Goal: Information Seeking & Learning: Find specific fact

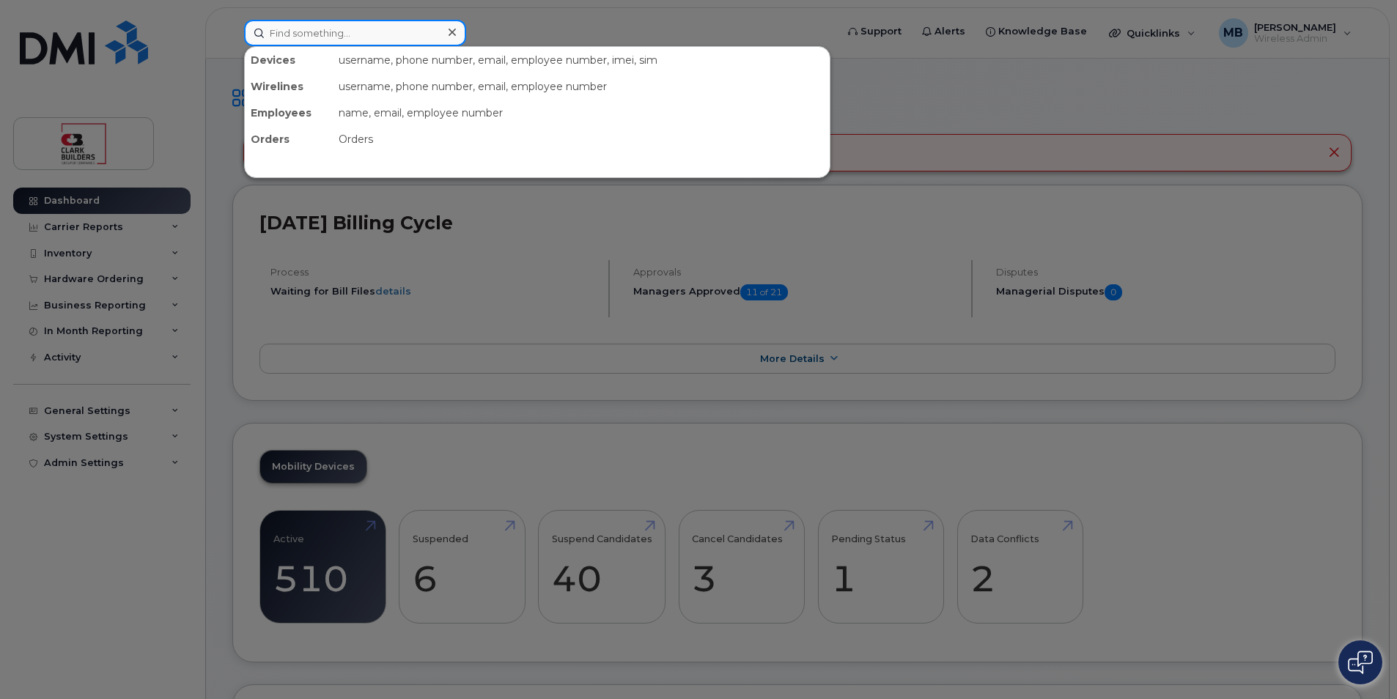
click at [331, 32] on input at bounding box center [355, 33] width 222 height 26
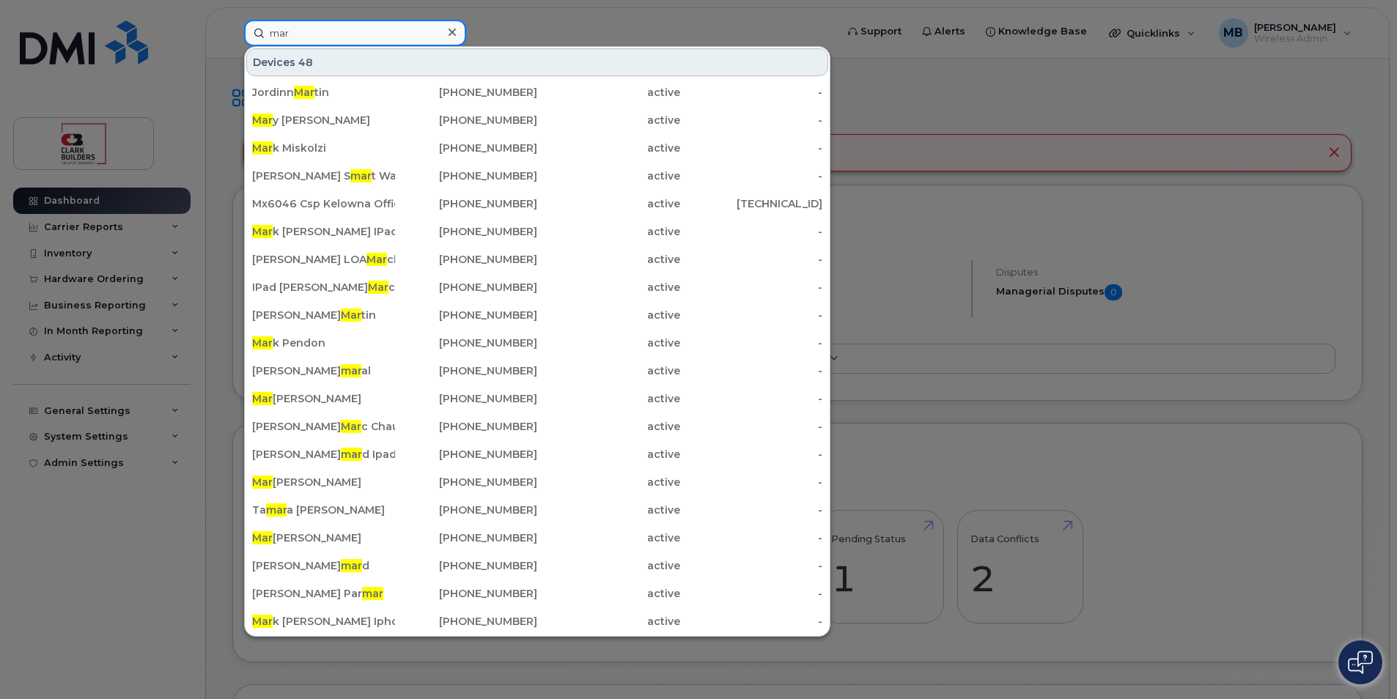
type input "mar"
click at [747, 18] on div at bounding box center [698, 349] width 1397 height 699
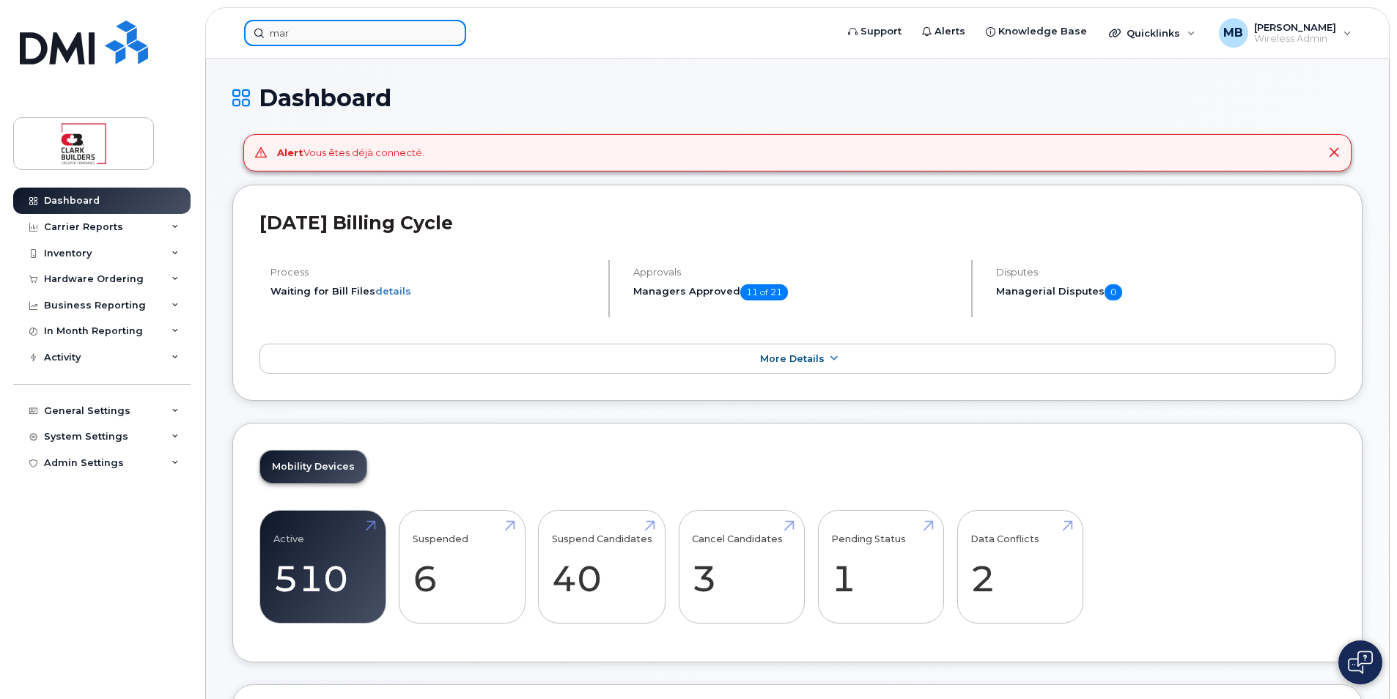
click at [342, 46] on div "mar" at bounding box center [535, 33] width 582 height 26
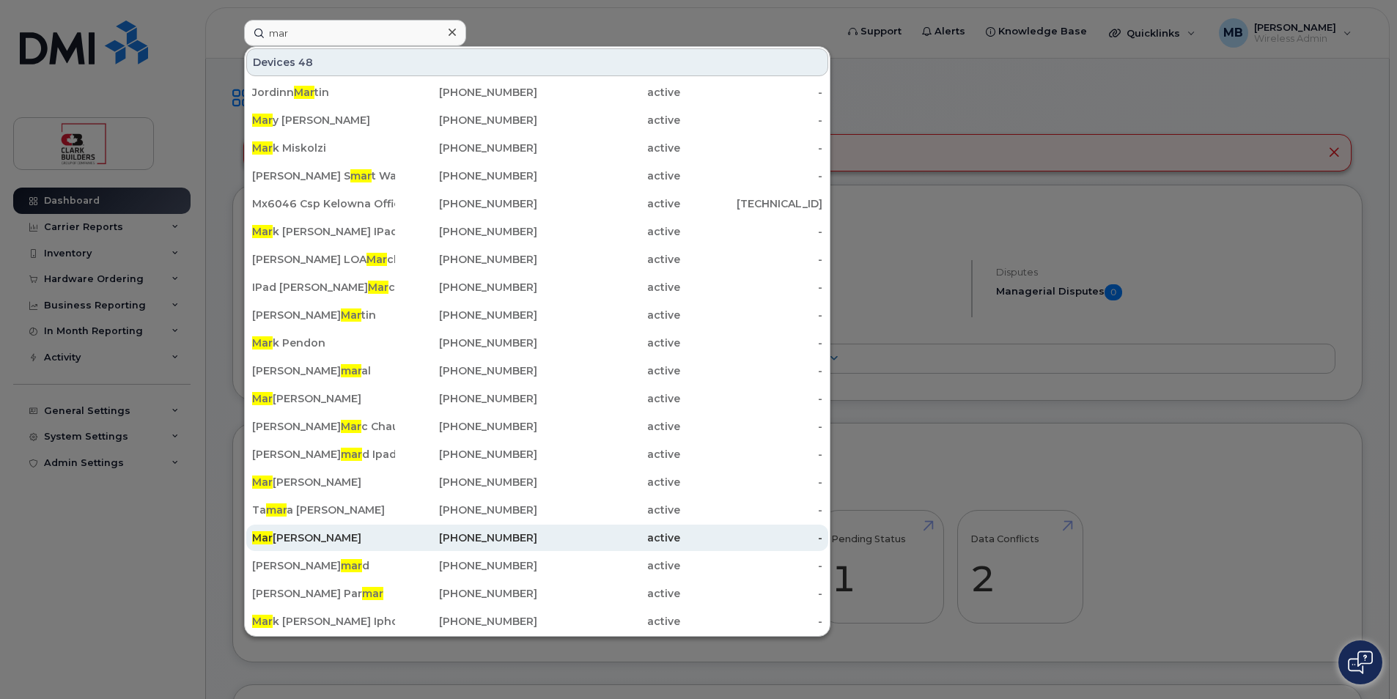
click at [339, 535] on div "Mar [PERSON_NAME]" at bounding box center [323, 538] width 143 height 15
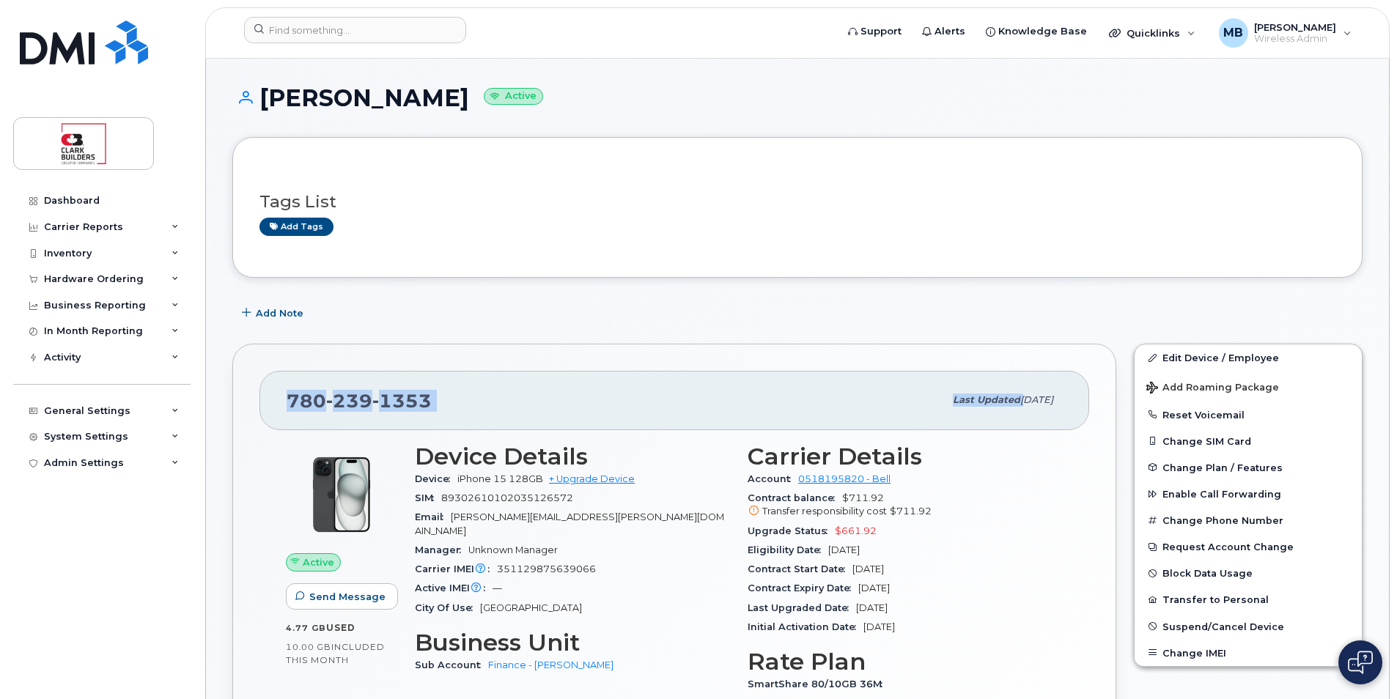
drag, startPoint x: 909, startPoint y: 310, endPoint x: 997, endPoint y: 339, distance: 92.7
drag, startPoint x: 997, startPoint y: 339, endPoint x: 938, endPoint y: 317, distance: 63.6
click at [938, 317] on div "Add Note" at bounding box center [797, 313] width 1130 height 26
drag, startPoint x: 843, startPoint y: 498, endPoint x: 882, endPoint y: 498, distance: 38.8
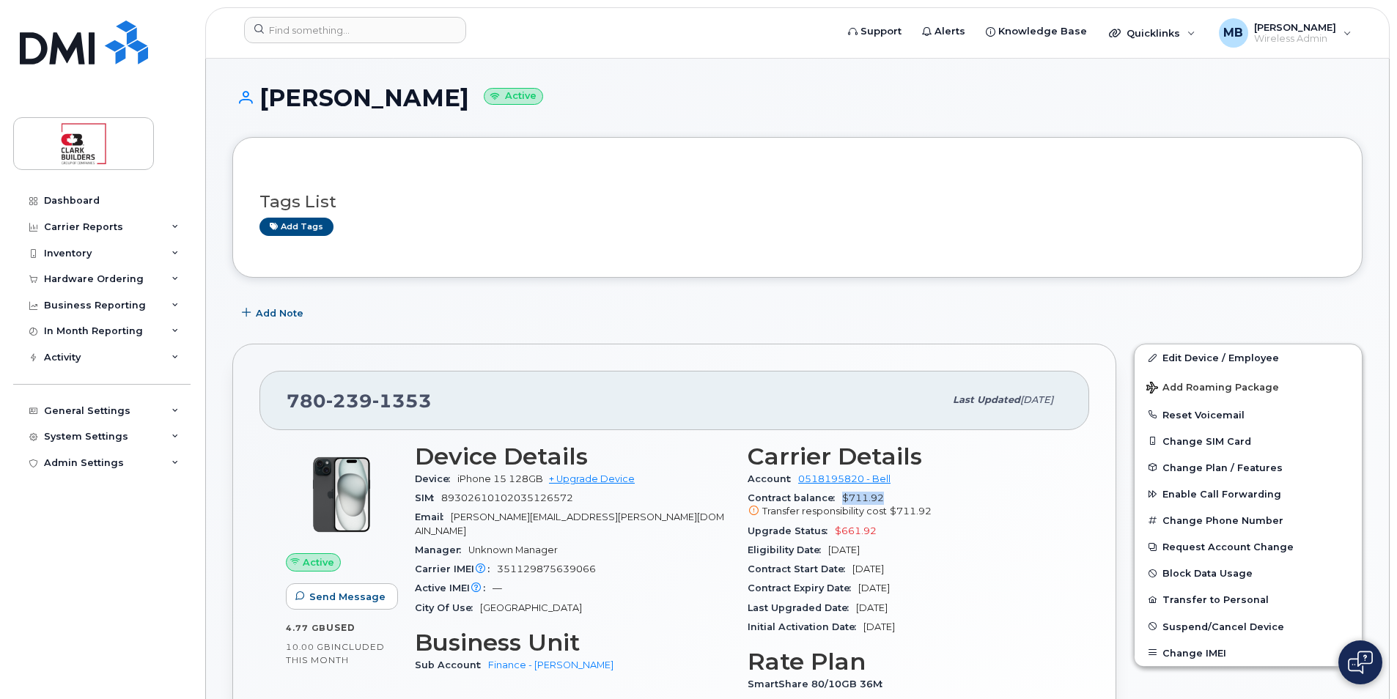
click at [882, 498] on div "Contract balance $711.92 Transfer responsibility cost $711.92" at bounding box center [904, 505] width 315 height 33
click at [884, 500] on div "Contract balance $711.92 Transfer responsibility cost $711.92" at bounding box center [904, 505] width 315 height 33
drag, startPoint x: 877, startPoint y: 496, endPoint x: 845, endPoint y: 496, distance: 32.2
click at [845, 496] on span "$711.92 Transfer responsibility cost $711.92" at bounding box center [904, 505] width 315 height 26
drag, startPoint x: 845, startPoint y: 496, endPoint x: 855, endPoint y: 498, distance: 10.5
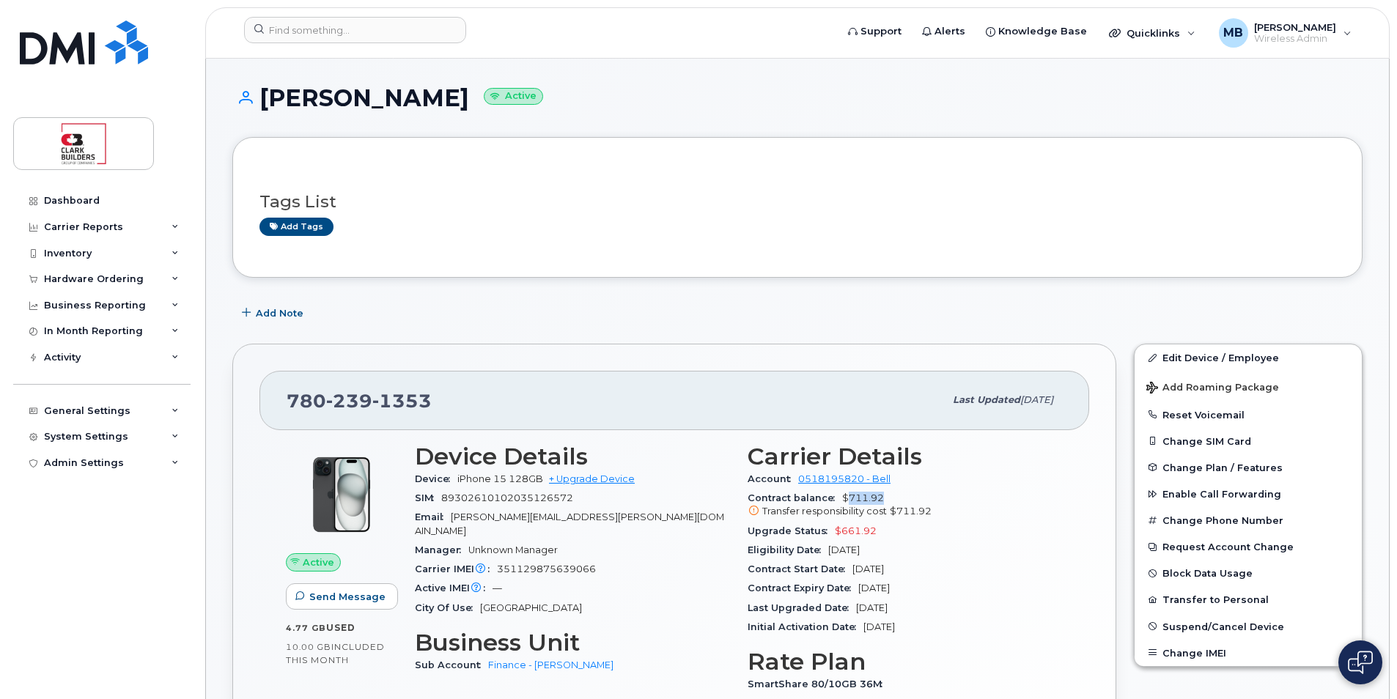
click at [855, 498] on span "$711.92 Transfer responsibility cost $711.92" at bounding box center [904, 505] width 315 height 26
drag, startPoint x: 847, startPoint y: 498, endPoint x: 885, endPoint y: 500, distance: 38.1
click at [885, 500] on div "Contract balance $711.92 Transfer responsibility cost $711.92" at bounding box center [904, 505] width 315 height 33
drag, startPoint x: 885, startPoint y: 500, endPoint x: 893, endPoint y: 502, distance: 7.7
click at [893, 502] on div "Contract balance $711.92 Transfer responsibility cost $711.92" at bounding box center [904, 505] width 315 height 33
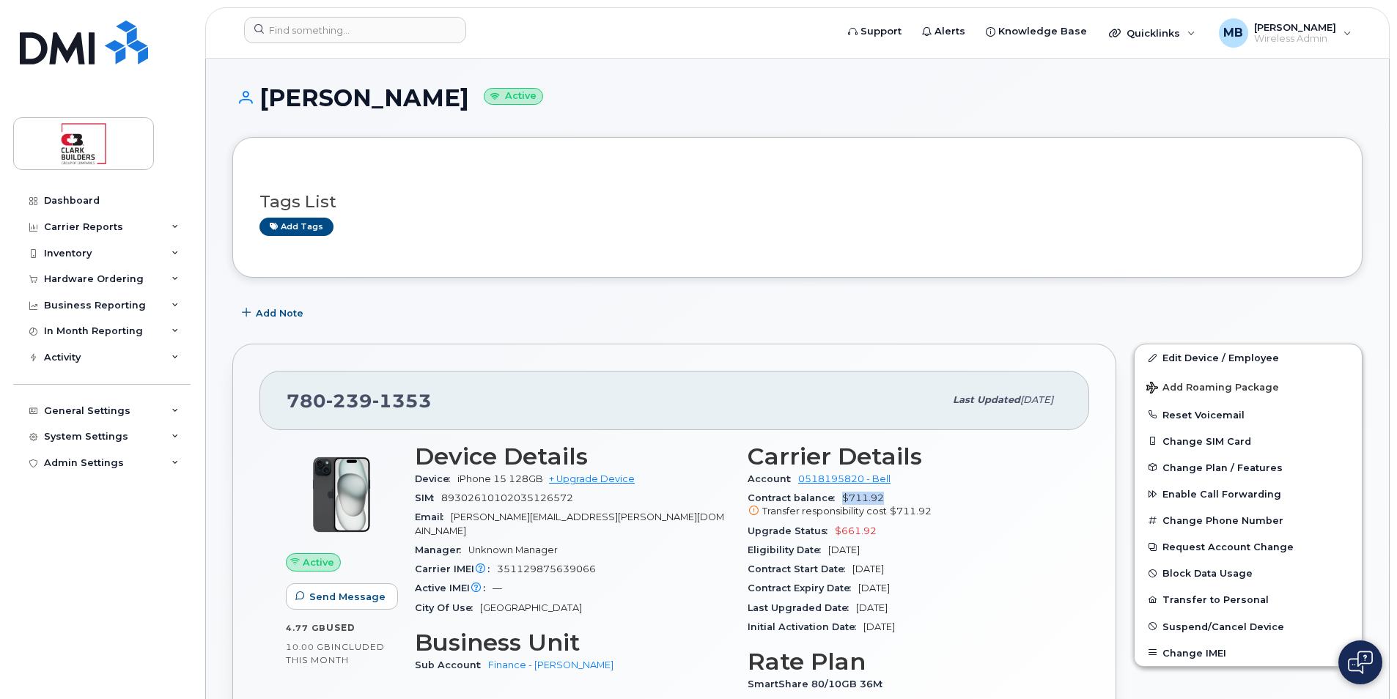
drag, startPoint x: 890, startPoint y: 496, endPoint x: 842, endPoint y: 495, distance: 47.7
click at [842, 495] on div "Contract balance $711.92 Transfer responsibility cost $711.92" at bounding box center [904, 505] width 315 height 33
drag, startPoint x: 842, startPoint y: 495, endPoint x: 853, endPoint y: 498, distance: 11.4
click at [853, 498] on span "$711.92 Transfer responsibility cost $711.92" at bounding box center [904, 505] width 315 height 26
drag, startPoint x: 931, startPoint y: 510, endPoint x: 893, endPoint y: 510, distance: 37.4
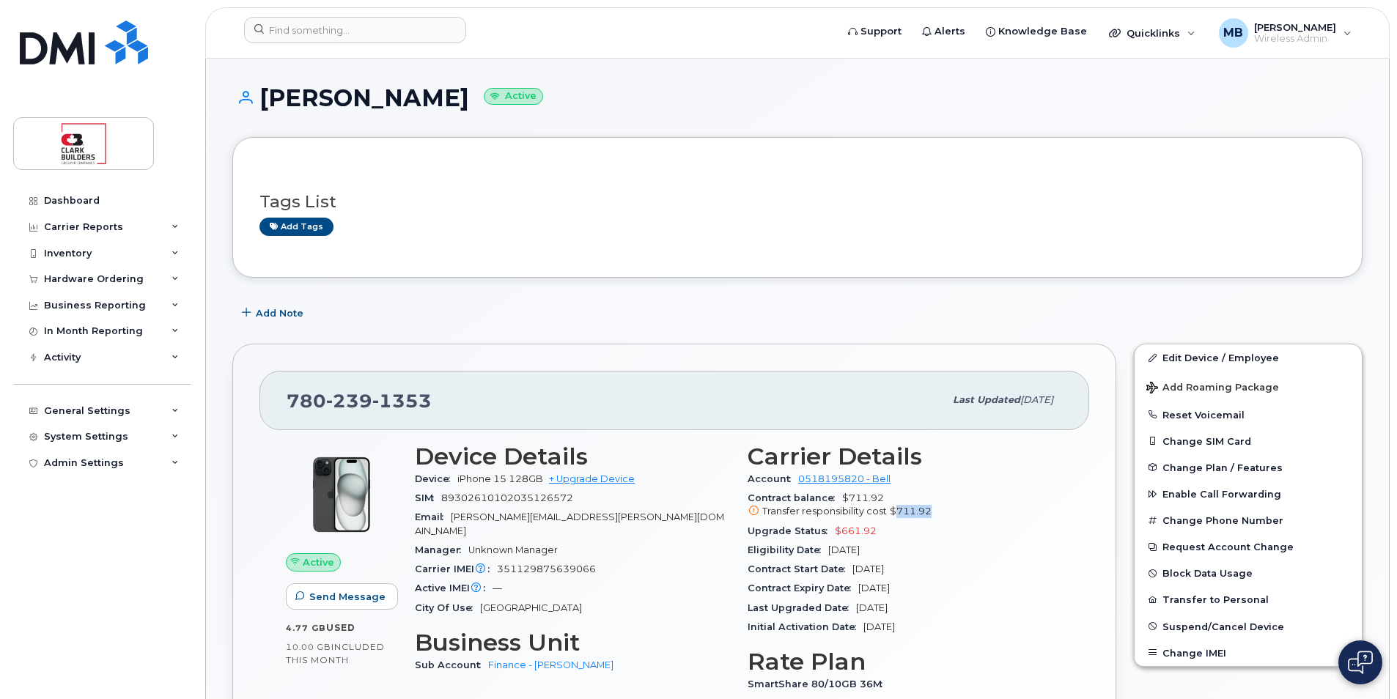
click at [893, 510] on div "Transfer responsibility cost $711.92" at bounding box center [904, 511] width 315 height 13
drag, startPoint x: 893, startPoint y: 510, endPoint x: 879, endPoint y: 498, distance: 18.7
click at [879, 498] on span "$711.92 Transfer responsibility cost $711.92" at bounding box center [904, 505] width 315 height 26
click at [882, 498] on div "Contract balance $711.92 Transfer responsibility cost $711.92" at bounding box center [904, 505] width 315 height 33
drag, startPoint x: 883, startPoint y: 500, endPoint x: 848, endPoint y: 497, distance: 35.3
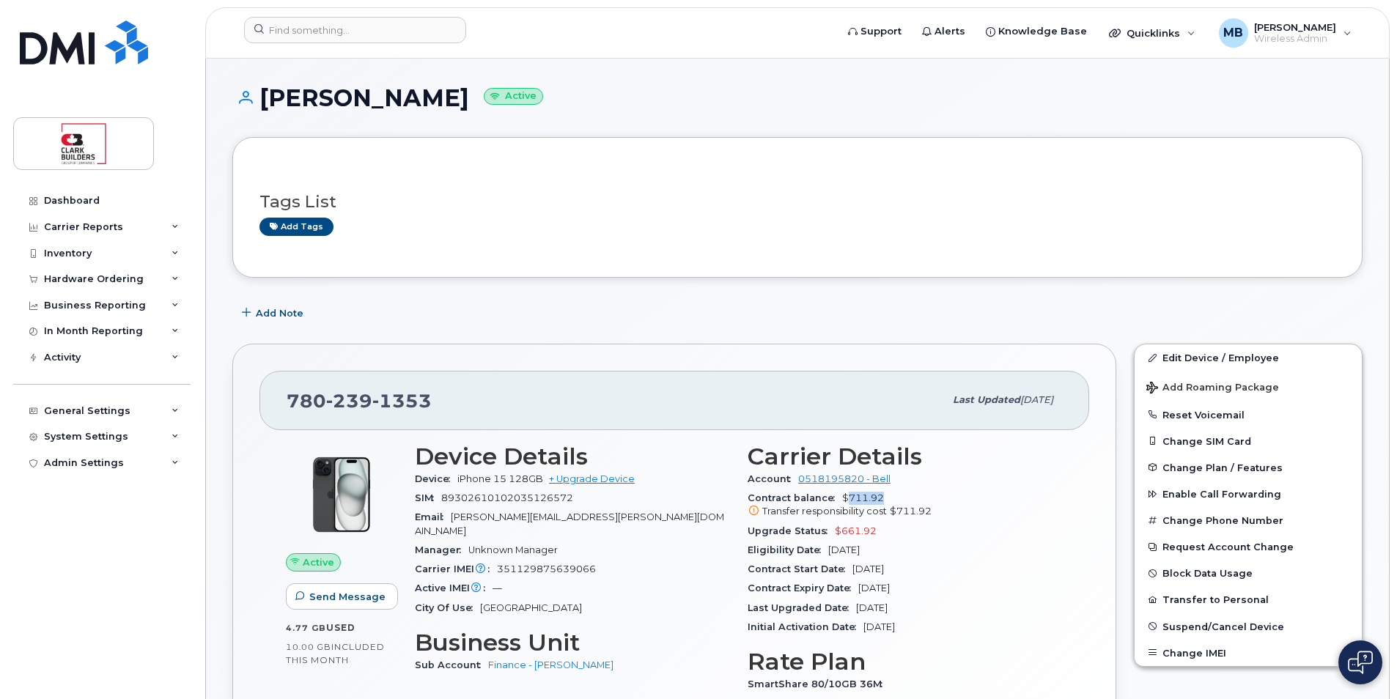
click at [848, 497] on div "Contract balance $711.92 Transfer responsibility cost $711.92" at bounding box center [904, 505] width 315 height 33
click at [687, 319] on div "Add Note" at bounding box center [797, 313] width 1130 height 26
drag, startPoint x: 751, startPoint y: 500, endPoint x: 835, endPoint y: 493, distance: 83.8
click at [835, 493] on span "Contract balance" at bounding box center [794, 497] width 95 height 11
drag, startPoint x: 835, startPoint y: 493, endPoint x: 932, endPoint y: 504, distance: 98.1
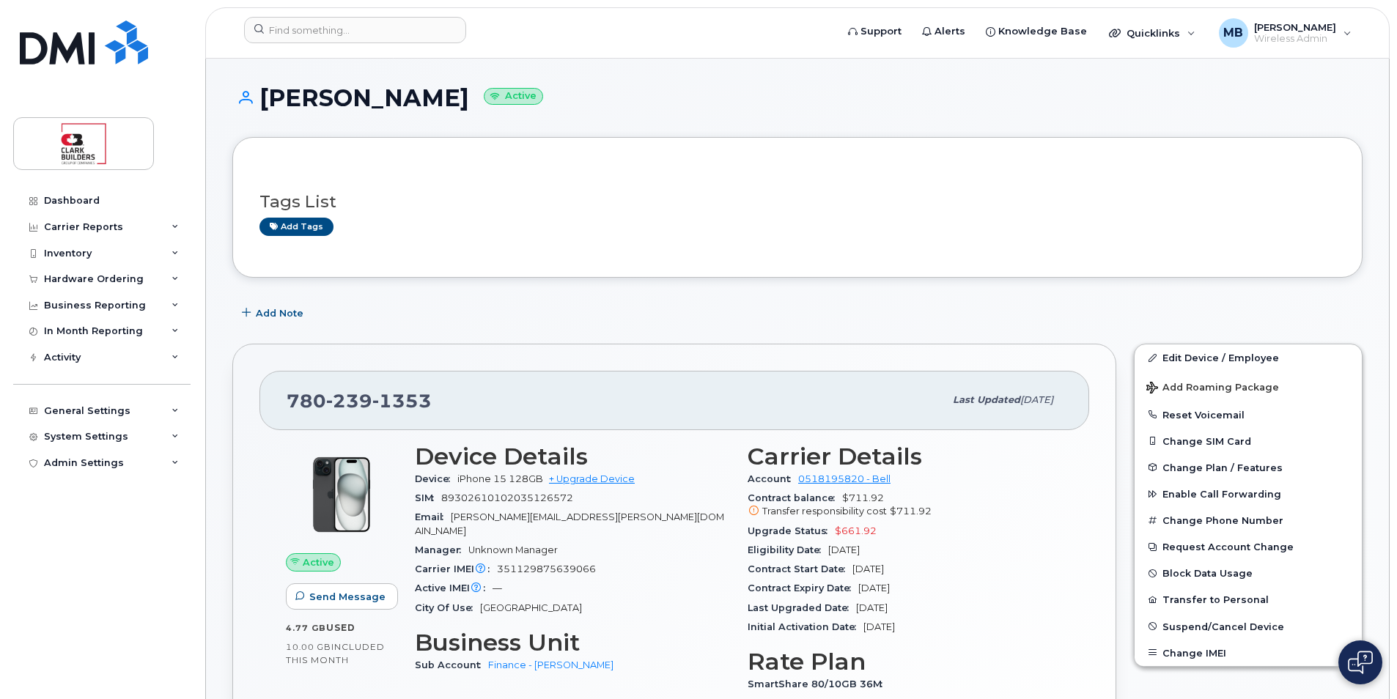
click at [932, 504] on div "Contract balance $711.92 Transfer responsibility cost $711.92" at bounding box center [904, 505] width 315 height 33
drag, startPoint x: 933, startPoint y: 511, endPoint x: 882, endPoint y: 510, distance: 51.3
click at [882, 510] on div "Transfer responsibility cost $711.92" at bounding box center [904, 511] width 315 height 13
drag, startPoint x: 882, startPoint y: 510, endPoint x: 938, endPoint y: 525, distance: 58.5
click at [938, 525] on div "Upgrade Status $661.92" at bounding box center [904, 531] width 315 height 19
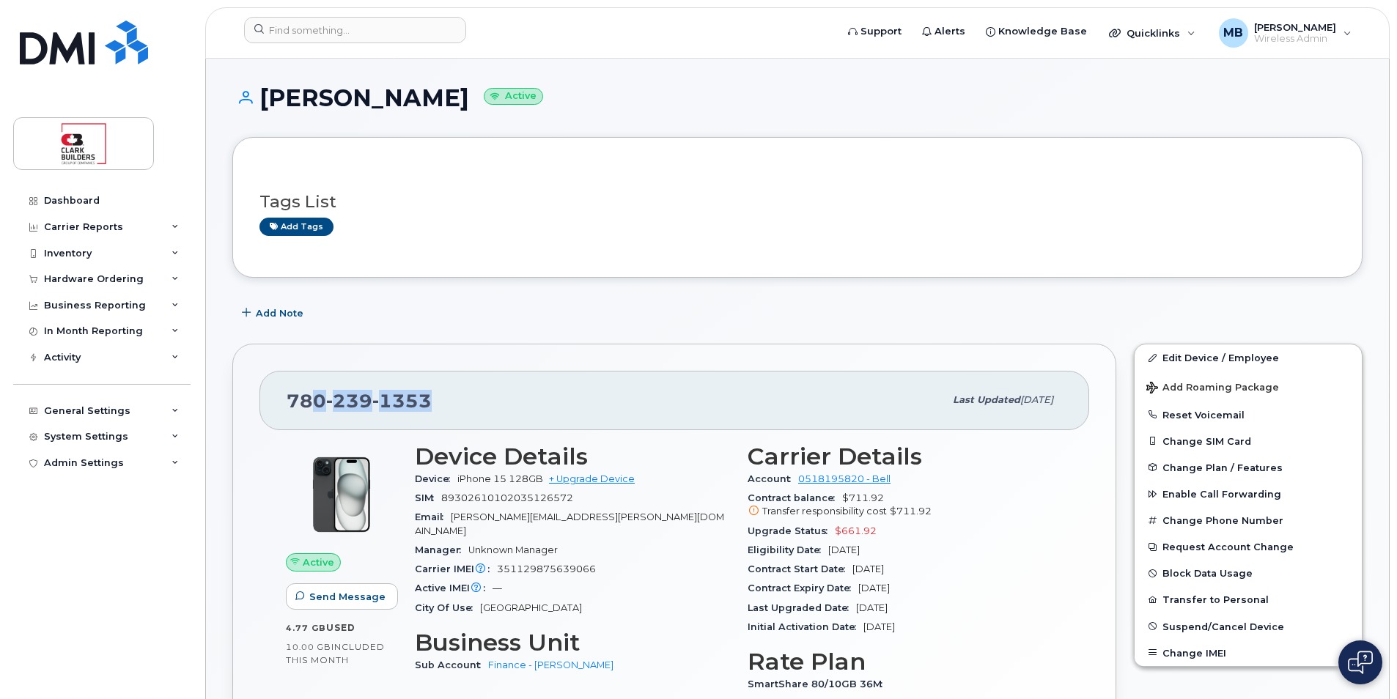
drag, startPoint x: 435, startPoint y: 397, endPoint x: 303, endPoint y: 397, distance: 131.2
click at [303, 397] on div "780 239 1353" at bounding box center [615, 400] width 657 height 31
drag, startPoint x: 303, startPoint y: 397, endPoint x: 287, endPoint y: 397, distance: 16.9
click at [287, 397] on span "780 239 1353" at bounding box center [359, 401] width 145 height 22
drag, startPoint x: 287, startPoint y: 397, endPoint x: 454, endPoint y: 396, distance: 167.1
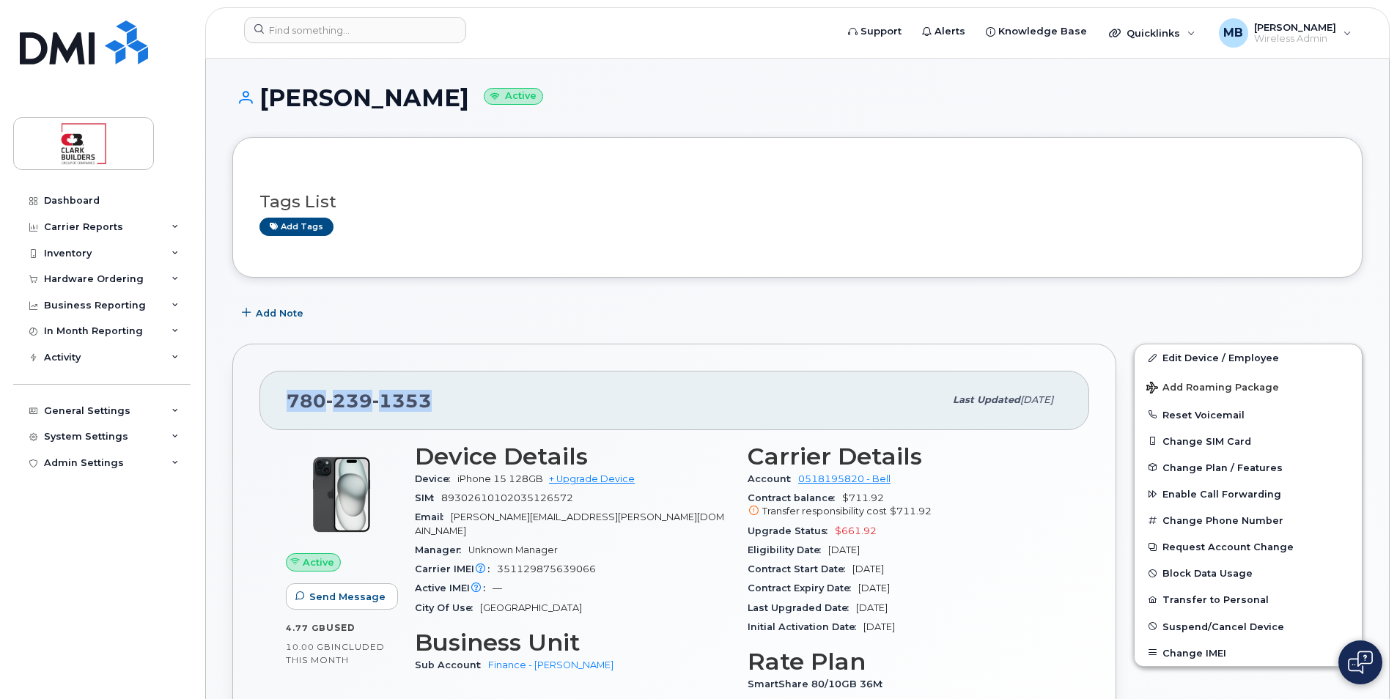
click at [454, 396] on div "780 239 1353" at bounding box center [615, 400] width 657 height 31
drag, startPoint x: 454, startPoint y: 396, endPoint x: 463, endPoint y: 402, distance: 11.2
click at [463, 402] on div "780 239 1353" at bounding box center [615, 400] width 657 height 31
drag, startPoint x: 262, startPoint y: 95, endPoint x: 446, endPoint y: 95, distance: 183.2
click at [446, 95] on h1 "Marilyn Molzan Active" at bounding box center [797, 98] width 1130 height 26
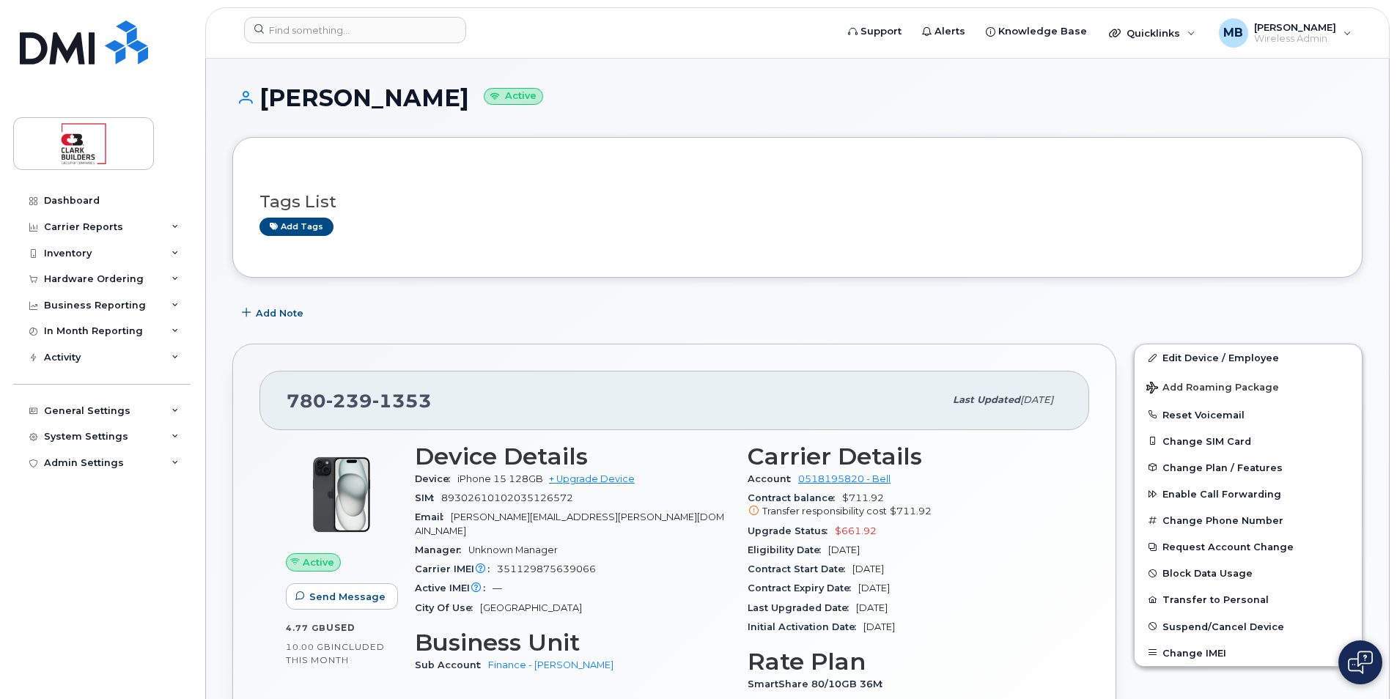
drag, startPoint x: 446, startPoint y: 95, endPoint x: 431, endPoint y: 106, distance: 18.3
click at [431, 106] on h1 "Marilyn Molzan Active" at bounding box center [797, 98] width 1130 height 26
drag, startPoint x: 261, startPoint y: 100, endPoint x: 351, endPoint y: 102, distance: 90.2
click at [351, 102] on h1 "Marilyn Molzan Active" at bounding box center [797, 98] width 1130 height 26
drag, startPoint x: 351, startPoint y: 102, endPoint x: 317, endPoint y: 102, distance: 33.7
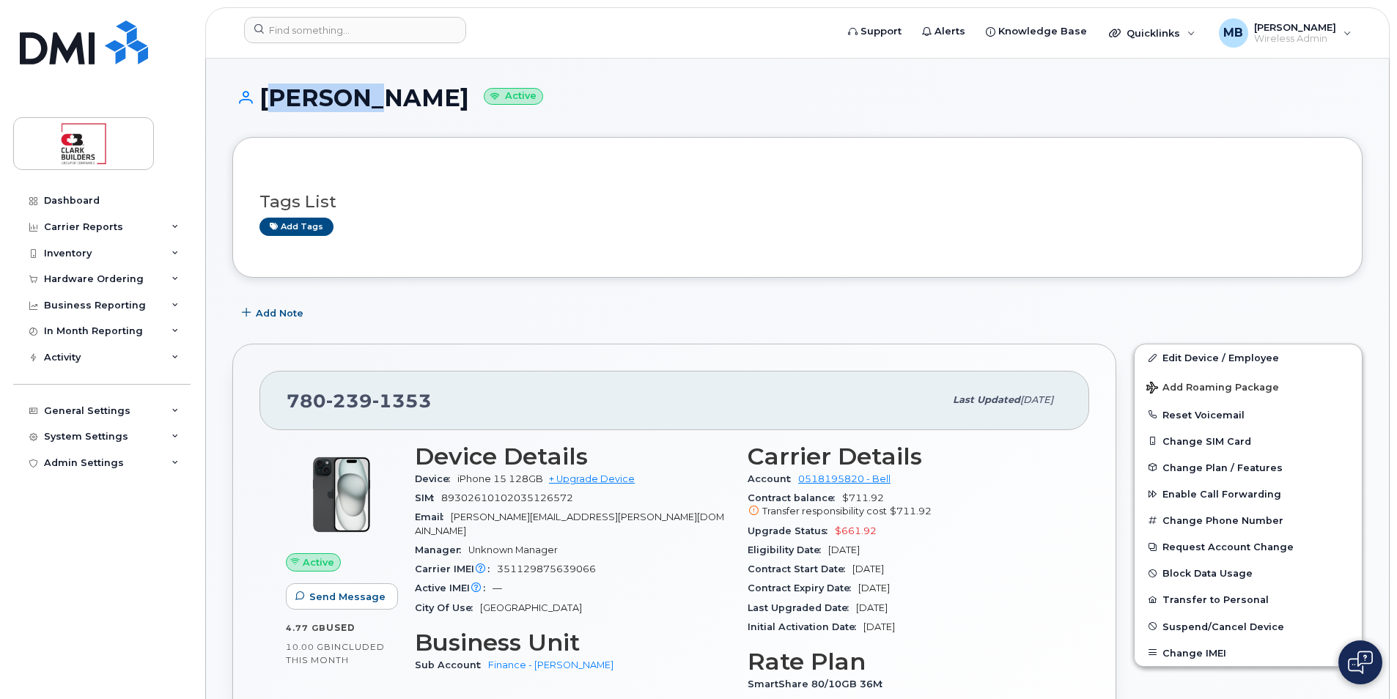
copy h1 "Marilyn"
click at [388, 103] on h1 "Marilyn Molzan Active" at bounding box center [797, 98] width 1130 height 26
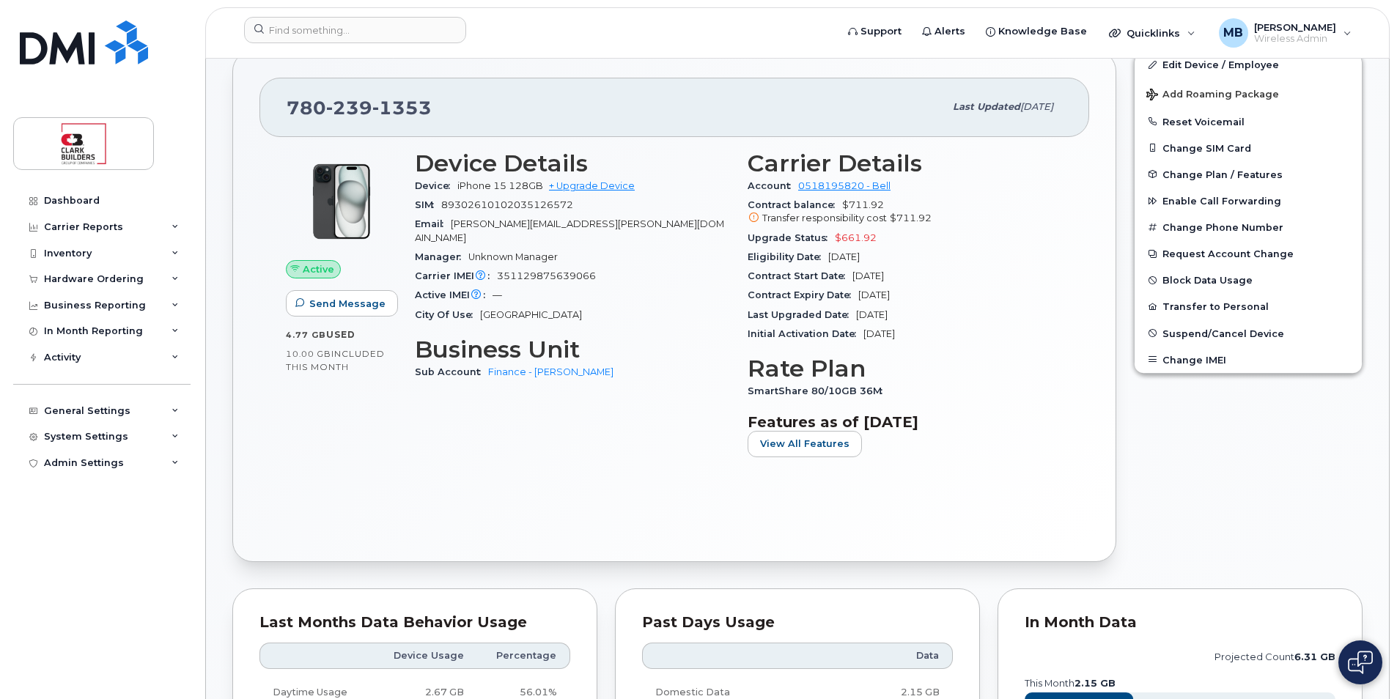
scroll to position [220, 0]
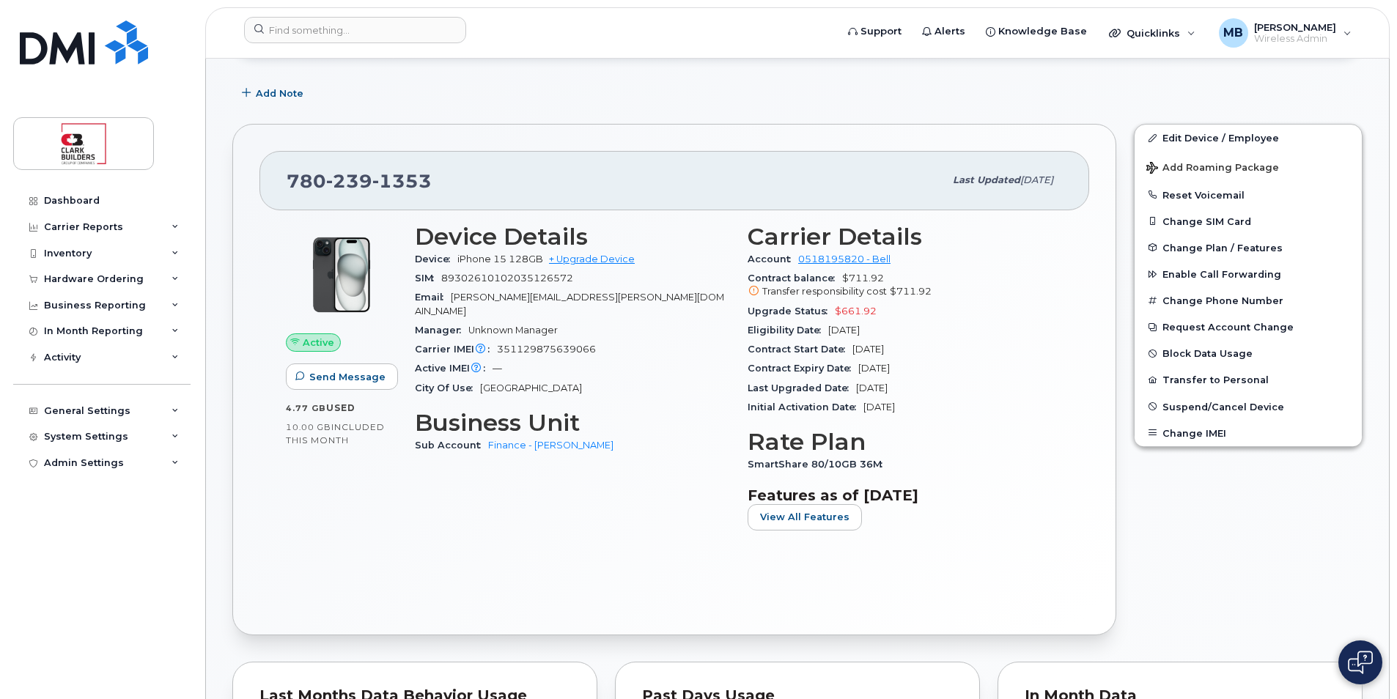
drag, startPoint x: 918, startPoint y: 395, endPoint x: 836, endPoint y: 342, distance: 97.6
click at [836, 342] on section "Carrier Details Account 0518195820 - Bell Contract balance $711.92 Transfer res…" at bounding box center [904, 321] width 315 height 194
drag, startPoint x: 443, startPoint y: 274, endPoint x: 574, endPoint y: 315, distance: 137.4
click at [574, 315] on section "Device Details Device iPhone 15 128GB + Upgrade Device SIM 89302610102035126572…" at bounding box center [572, 311] width 315 height 174
drag, startPoint x: 574, startPoint y: 315, endPoint x: 634, endPoint y: 316, distance: 60.1
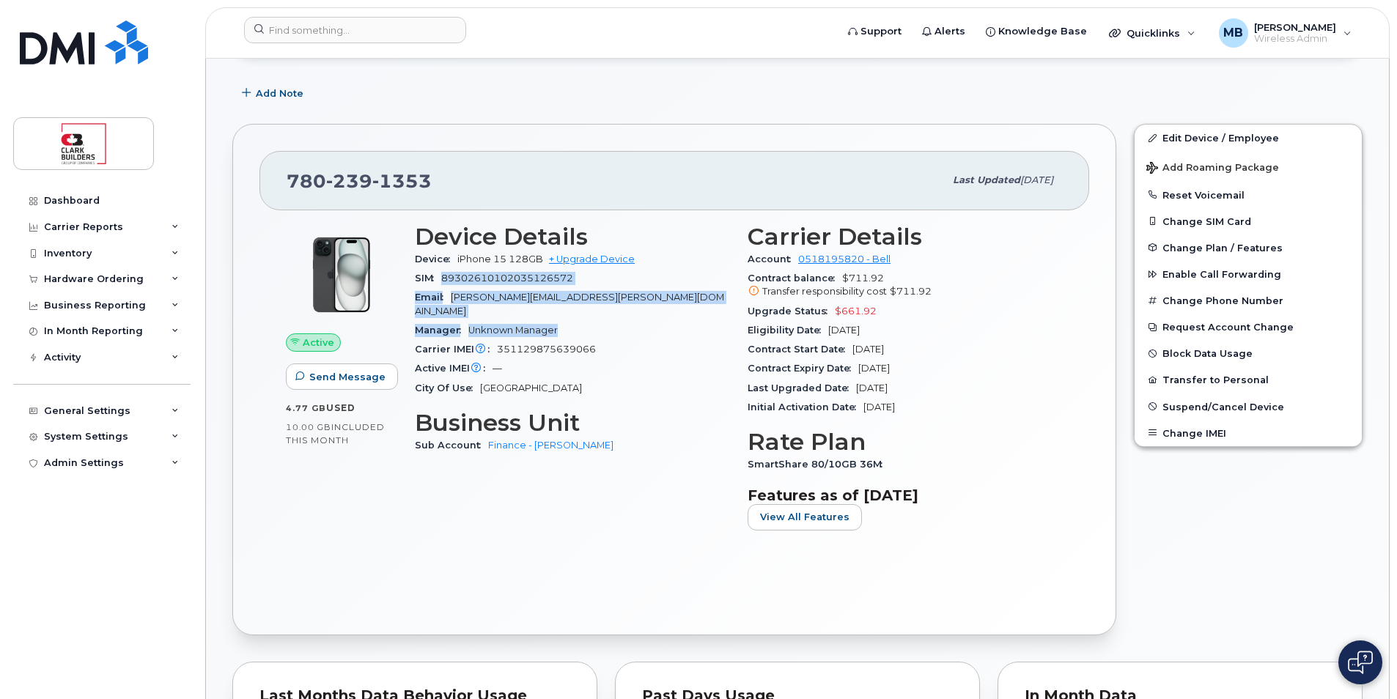
click at [634, 321] on div "Manager Unknown Manager" at bounding box center [572, 330] width 315 height 19
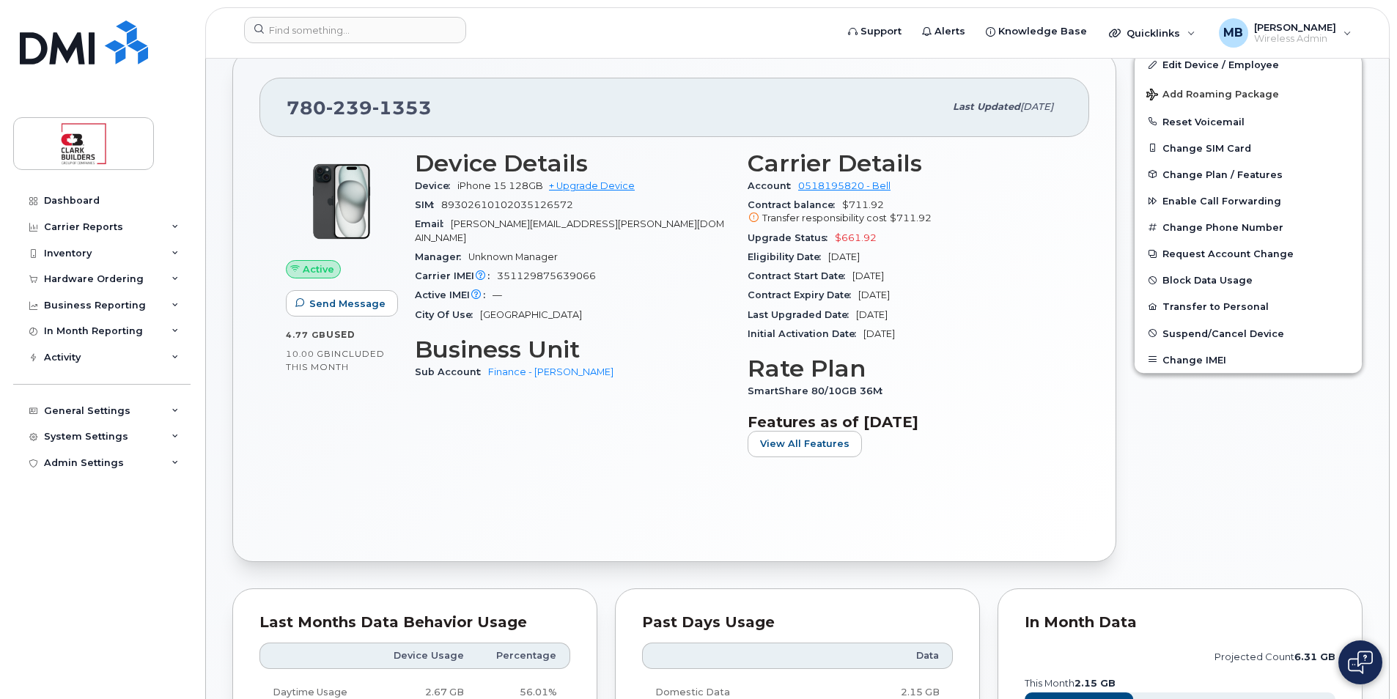
scroll to position [147, 0]
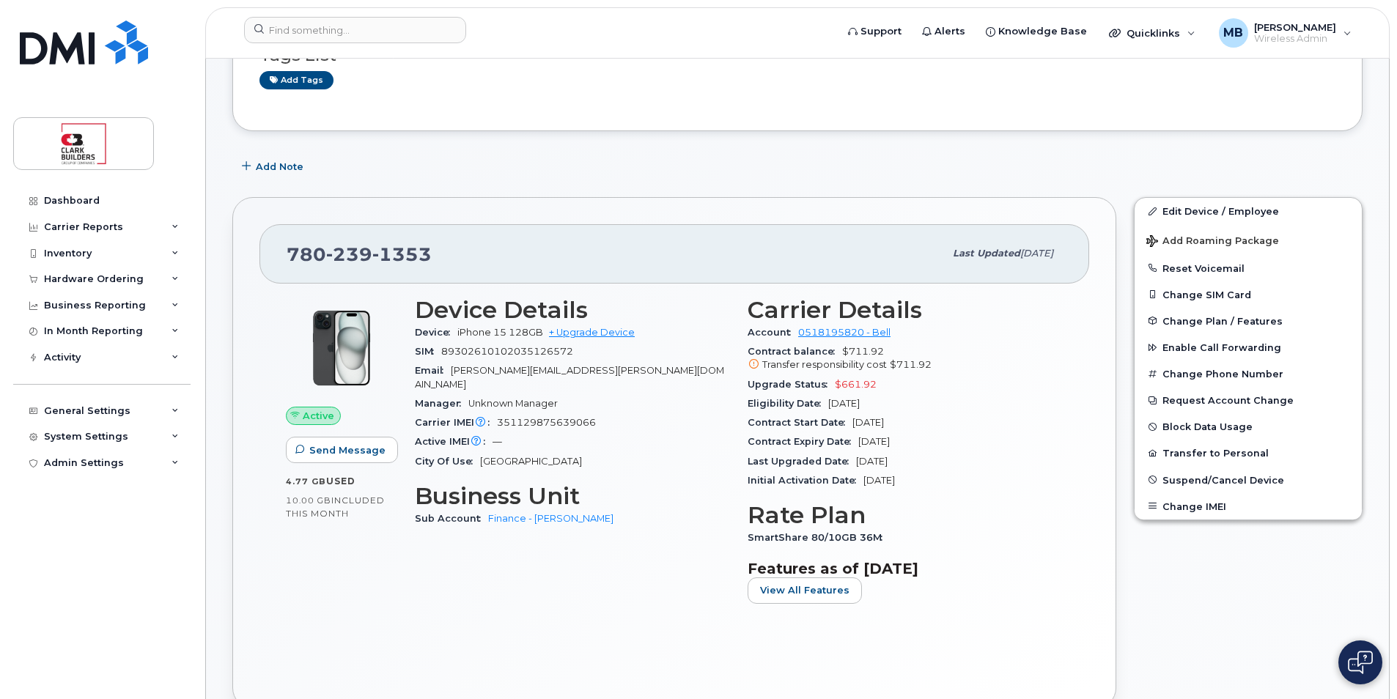
drag, startPoint x: 389, startPoint y: 191, endPoint x: 403, endPoint y: 194, distance: 14.4
click at [394, 191] on div "780 239 1353 Last updated Aug 06, 2025 Active Send Message 4.77 GB  used 10.00 …" at bounding box center [674, 452] width 901 height 528
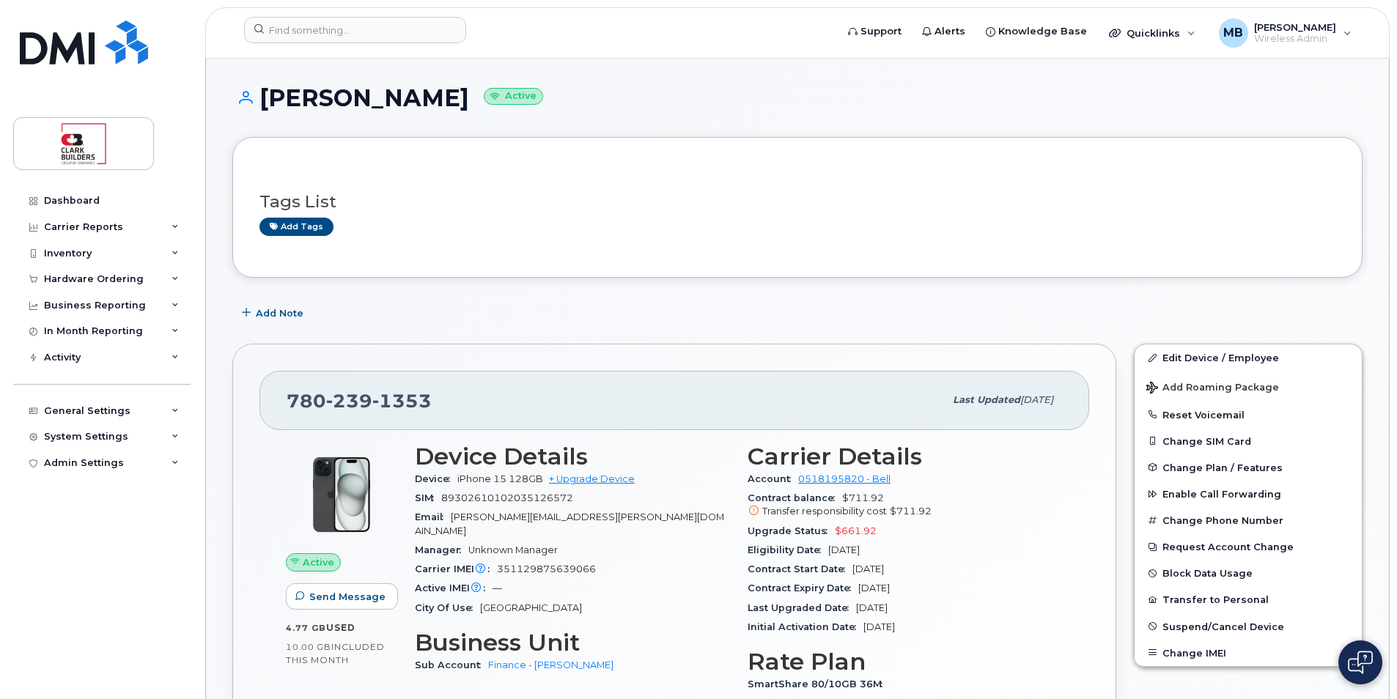
drag, startPoint x: 259, startPoint y: 94, endPoint x: 447, endPoint y: 106, distance: 188.7
click at [447, 106] on h1 "Marilyn Molzan Active" at bounding box center [797, 98] width 1130 height 26
click at [479, 321] on div "Add Note" at bounding box center [797, 313] width 1130 height 26
drag, startPoint x: 301, startPoint y: 396, endPoint x: 455, endPoint y: 402, distance: 154.0
click at [455, 402] on div "780 239 1353 Last updated Aug 06, 2025" at bounding box center [674, 400] width 830 height 59
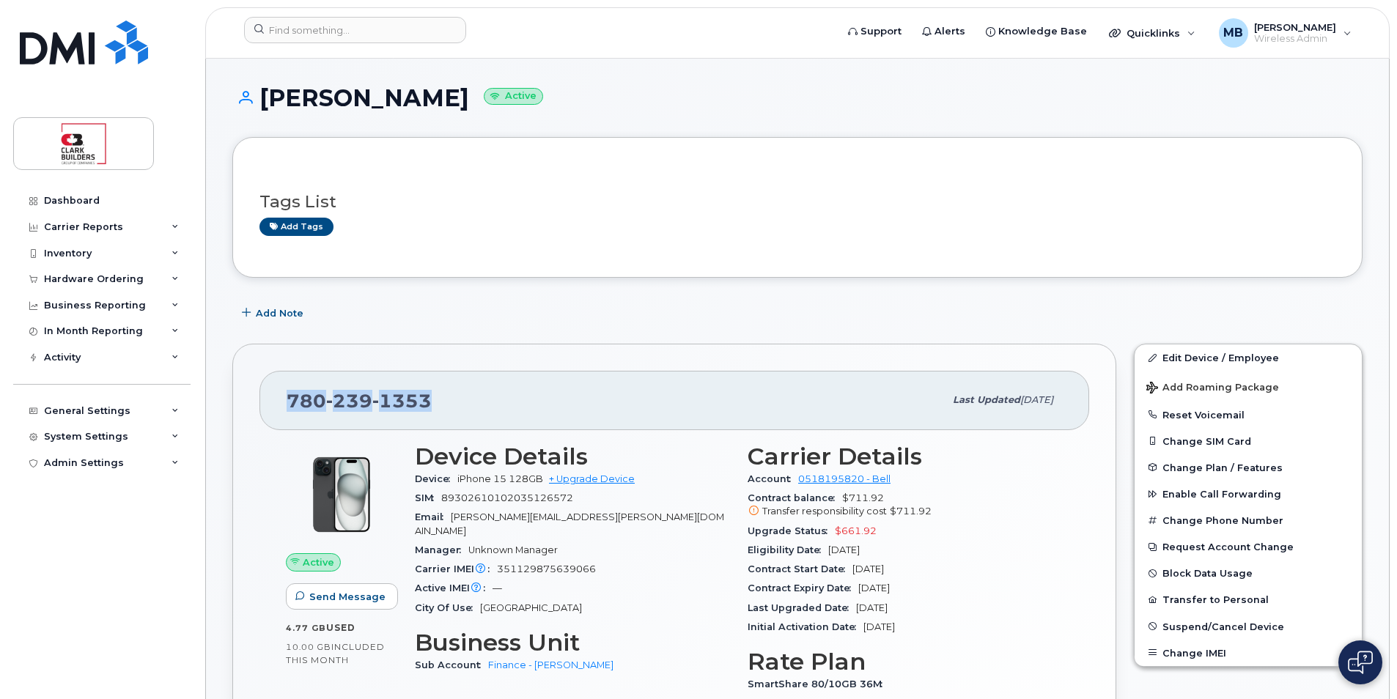
drag, startPoint x: 455, startPoint y: 402, endPoint x: 476, endPoint y: 410, distance: 22.0
click at [476, 410] on div "780 239 1353" at bounding box center [615, 400] width 657 height 31
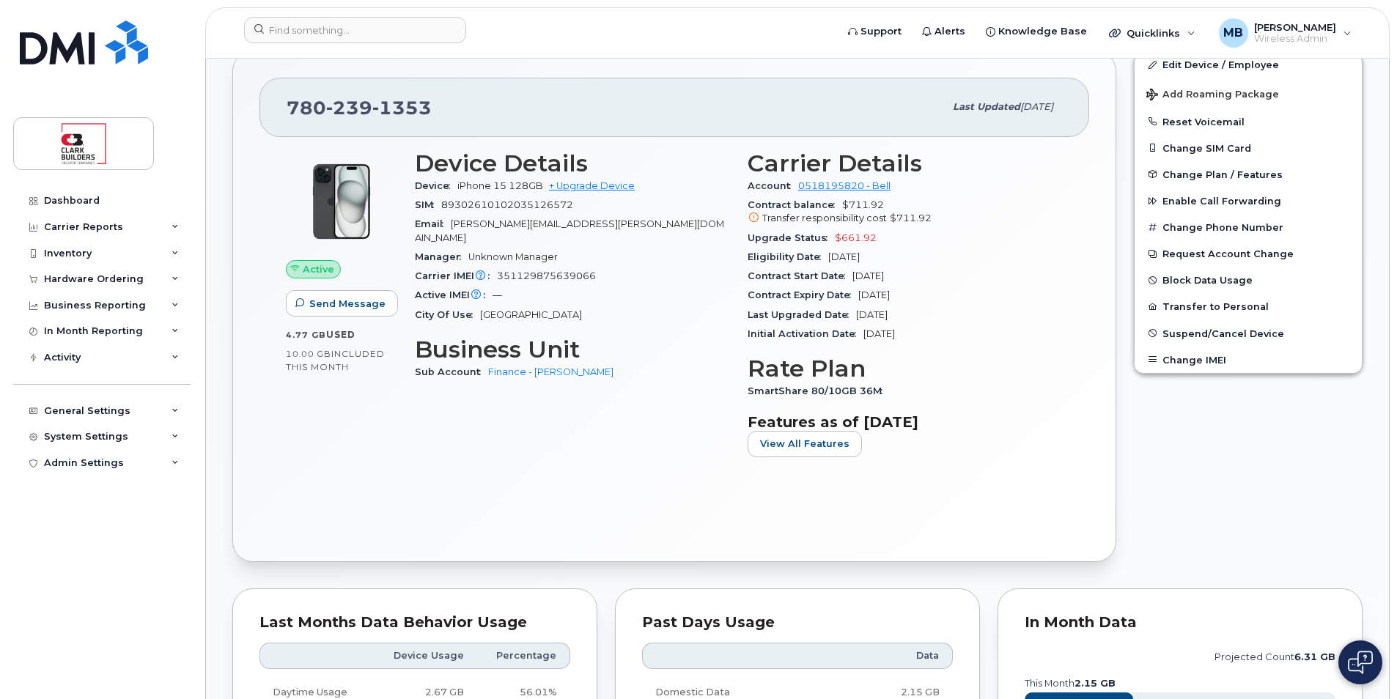
scroll to position [147, 0]
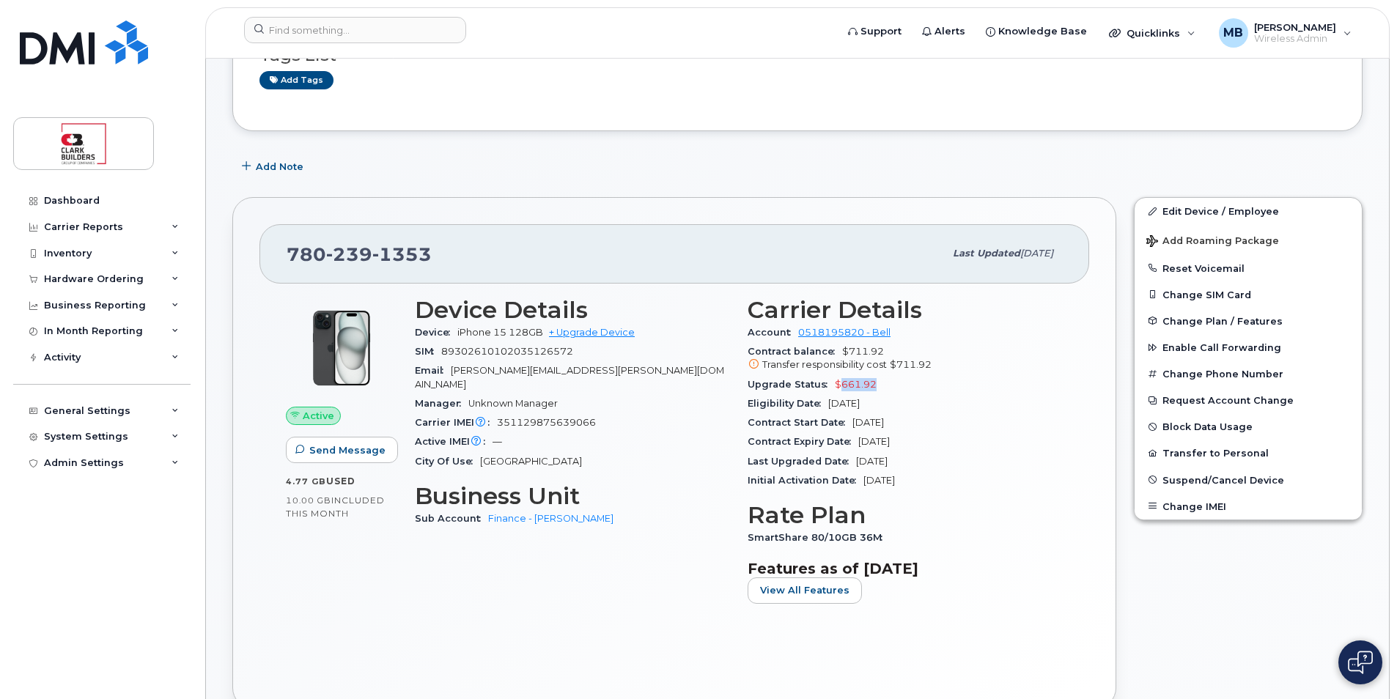
drag, startPoint x: 837, startPoint y: 380, endPoint x: 877, endPoint y: 380, distance: 40.3
click at [877, 380] on div "Upgrade Status $661.92" at bounding box center [904, 384] width 315 height 19
drag, startPoint x: 877, startPoint y: 380, endPoint x: 896, endPoint y: 390, distance: 21.6
click at [896, 390] on div "Upgrade Status $661.92" at bounding box center [904, 384] width 315 height 19
drag, startPoint x: 844, startPoint y: 348, endPoint x: 940, endPoint y: 369, distance: 98.2
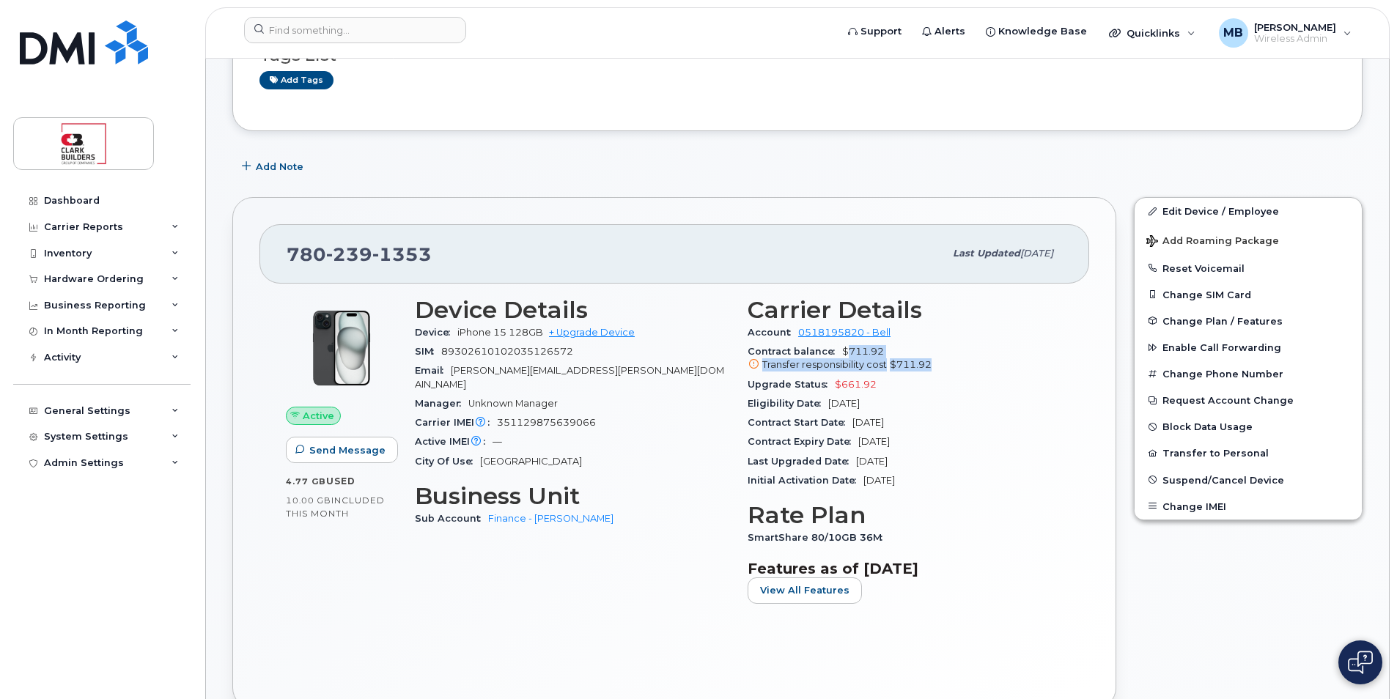
click at [940, 369] on span "$711.92 Transfer responsibility cost $711.92" at bounding box center [904, 359] width 315 height 26
drag, startPoint x: 940, startPoint y: 369, endPoint x: 950, endPoint y: 373, distance: 11.2
click at [950, 373] on div "Contract balance $711.92 Transfer responsibility cost $711.92" at bounding box center [904, 358] width 315 height 33
drag, startPoint x: 847, startPoint y: 352, endPoint x: 938, endPoint y: 368, distance: 92.2
click at [938, 368] on span "$711.92 Transfer responsibility cost $711.92" at bounding box center [904, 359] width 315 height 26
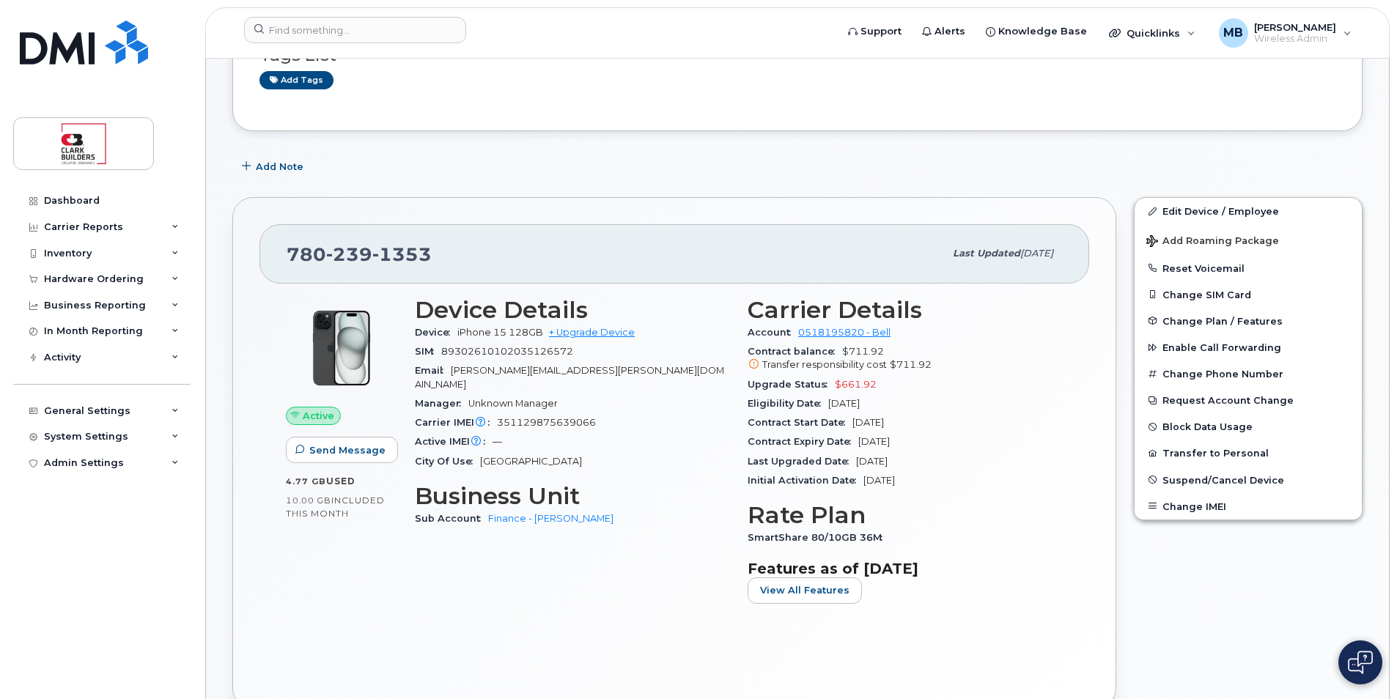
drag, startPoint x: 938, startPoint y: 368, endPoint x: 944, endPoint y: 375, distance: 9.4
click at [944, 375] on div "Upgrade Status $661.92" at bounding box center [904, 384] width 315 height 19
drag, startPoint x: 843, startPoint y: 347, endPoint x: 923, endPoint y: 358, distance: 79.8
click at [923, 358] on div "Contract balance $711.92 Transfer responsibility cost $711.92" at bounding box center [904, 358] width 315 height 33
drag, startPoint x: 923, startPoint y: 358, endPoint x: 871, endPoint y: 360, distance: 51.3
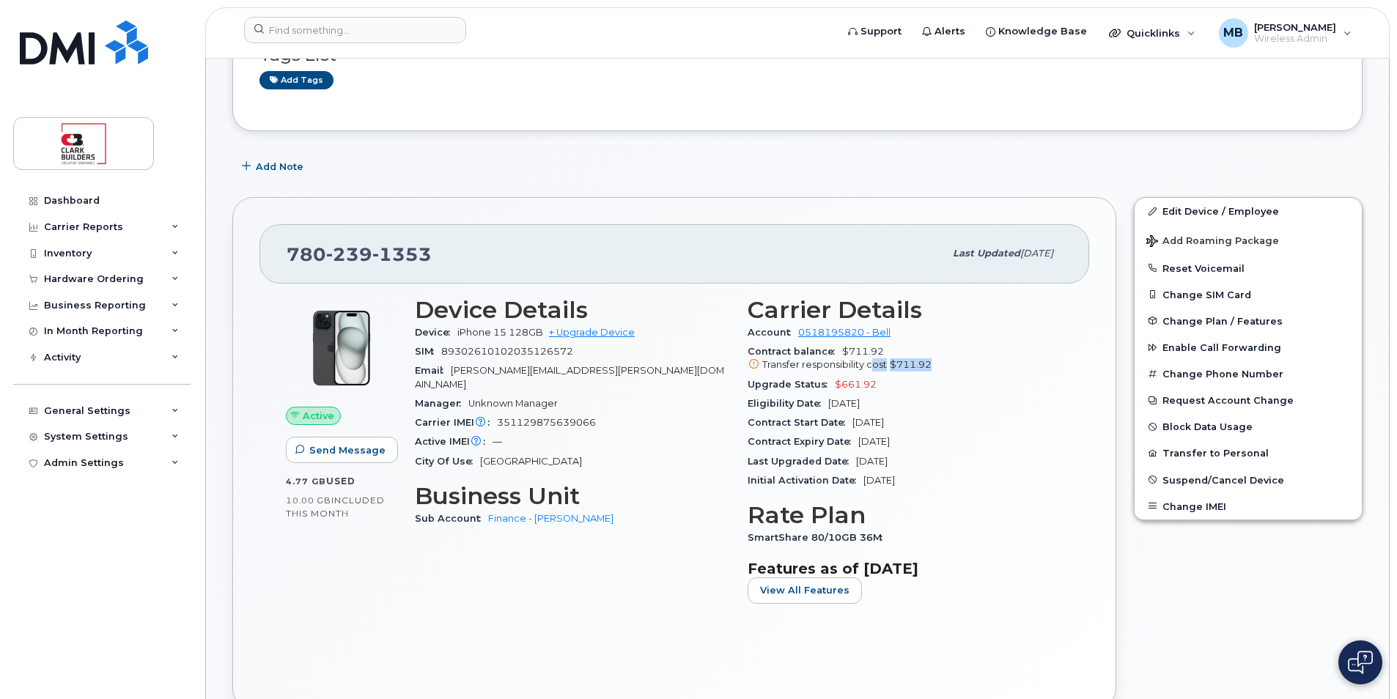
click at [871, 360] on div "Transfer responsibility cost $711.92" at bounding box center [904, 364] width 315 height 13
drag, startPoint x: 871, startPoint y: 360, endPoint x: 886, endPoint y: 350, distance: 17.9
click at [886, 350] on div "Contract balance $711.92 Transfer responsibility cost $711.92" at bounding box center [904, 358] width 315 height 33
drag, startPoint x: 886, startPoint y: 350, endPoint x: 924, endPoint y: 366, distance: 41.7
click at [924, 366] on span "$711.92" at bounding box center [911, 364] width 42 height 11
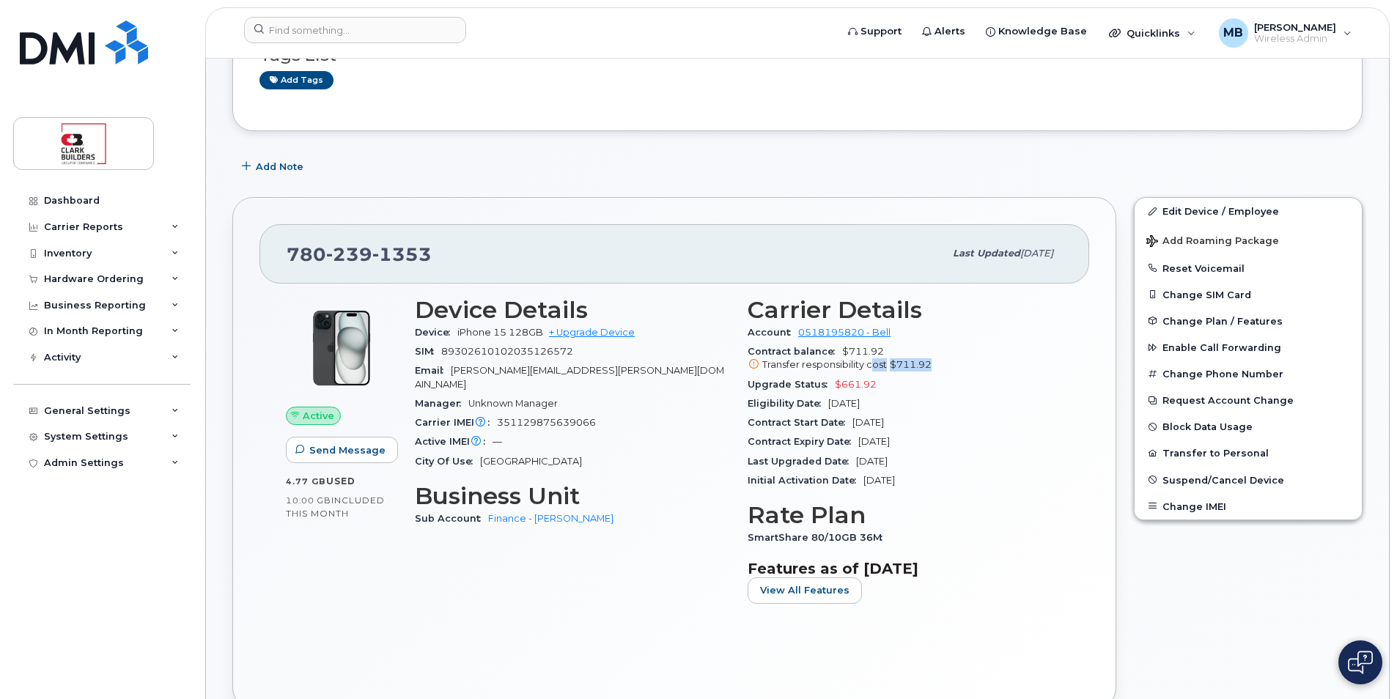
drag, startPoint x: 928, startPoint y: 365, endPoint x: 862, endPoint y: 361, distance: 66.8
click at [863, 361] on div "Transfer responsibility cost $711.92" at bounding box center [904, 364] width 315 height 13
drag, startPoint x: 862, startPoint y: 361, endPoint x: 893, endPoint y: 358, distance: 30.9
click at [892, 358] on div "Contract balance $711.92 Transfer responsibility cost $711.92" at bounding box center [904, 358] width 315 height 33
drag, startPoint x: 893, startPoint y: 358, endPoint x: 944, endPoint y: 369, distance: 52.5
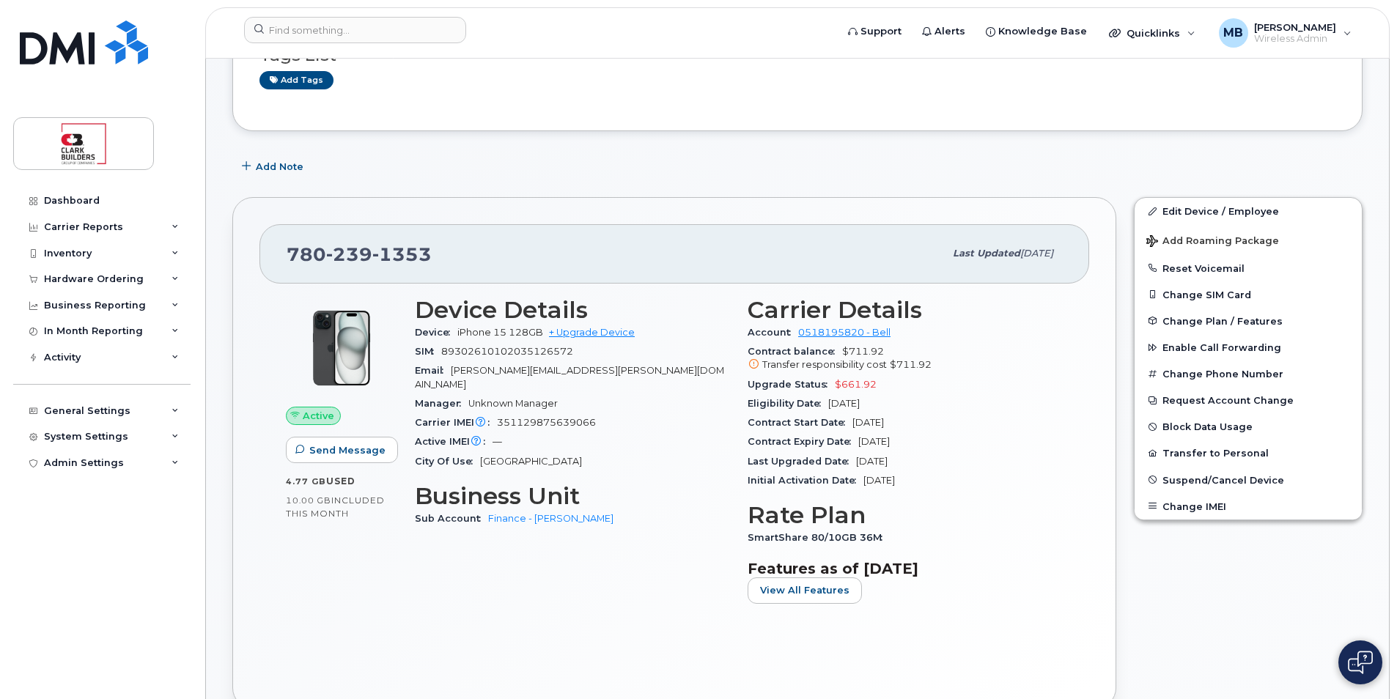
click at [944, 369] on div "Transfer responsibility cost $711.92" at bounding box center [904, 364] width 315 height 13
drag, startPoint x: 933, startPoint y: 365, endPoint x: 849, endPoint y: 350, distance: 84.8
click at [850, 352] on span "$711.92 Transfer responsibility cost $711.92" at bounding box center [904, 359] width 315 height 26
click at [846, 347] on span "$711.92 Transfer responsibility cost $711.92" at bounding box center [904, 359] width 315 height 26
drag, startPoint x: 846, startPoint y: 347, endPoint x: 900, endPoint y: 358, distance: 55.3
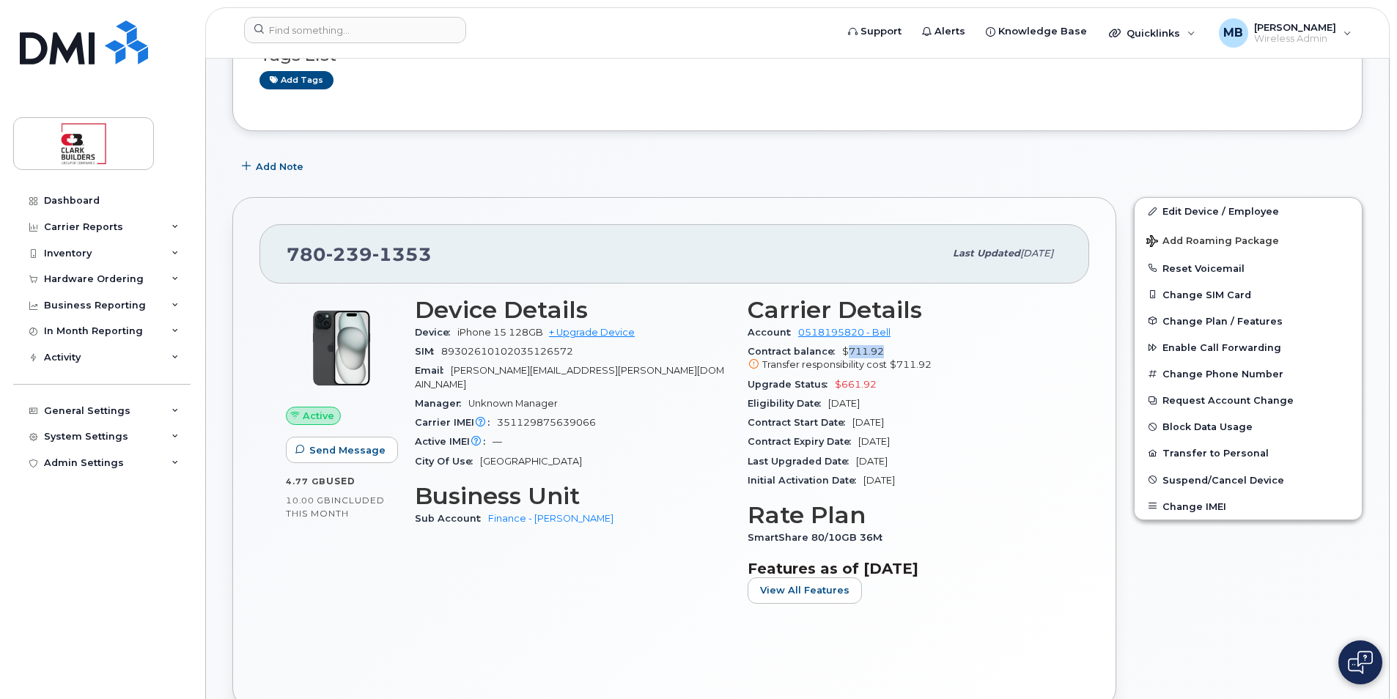
click at [899, 358] on div "Contract balance $711.92 Transfer responsibility cost $711.92" at bounding box center [904, 358] width 315 height 33
drag, startPoint x: 900, startPoint y: 358, endPoint x: 938, endPoint y: 366, distance: 39.0
click at [938, 366] on div "Transfer responsibility cost $711.92" at bounding box center [904, 364] width 315 height 13
drag, startPoint x: 927, startPoint y: 360, endPoint x: 893, endPoint y: 361, distance: 34.5
click at [893, 361] on span "$711.92" at bounding box center [911, 364] width 42 height 11
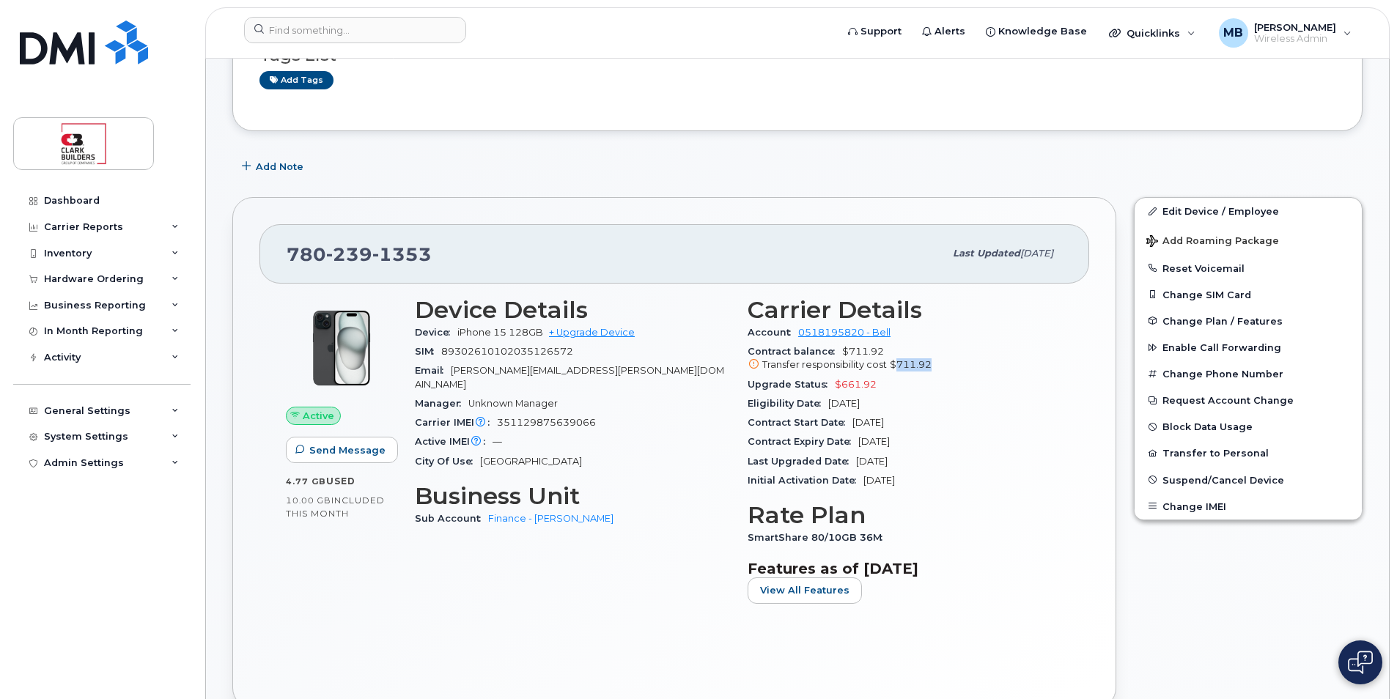
drag, startPoint x: 893, startPoint y: 361, endPoint x: 926, endPoint y: 368, distance: 34.5
click at [922, 368] on span "$711.92" at bounding box center [911, 364] width 42 height 11
drag, startPoint x: 936, startPoint y: 366, endPoint x: 897, endPoint y: 358, distance: 39.7
click at [897, 358] on div "Transfer responsibility cost $711.92" at bounding box center [904, 364] width 315 height 13
drag, startPoint x: 897, startPoint y: 358, endPoint x: 883, endPoint y: 350, distance: 16.1
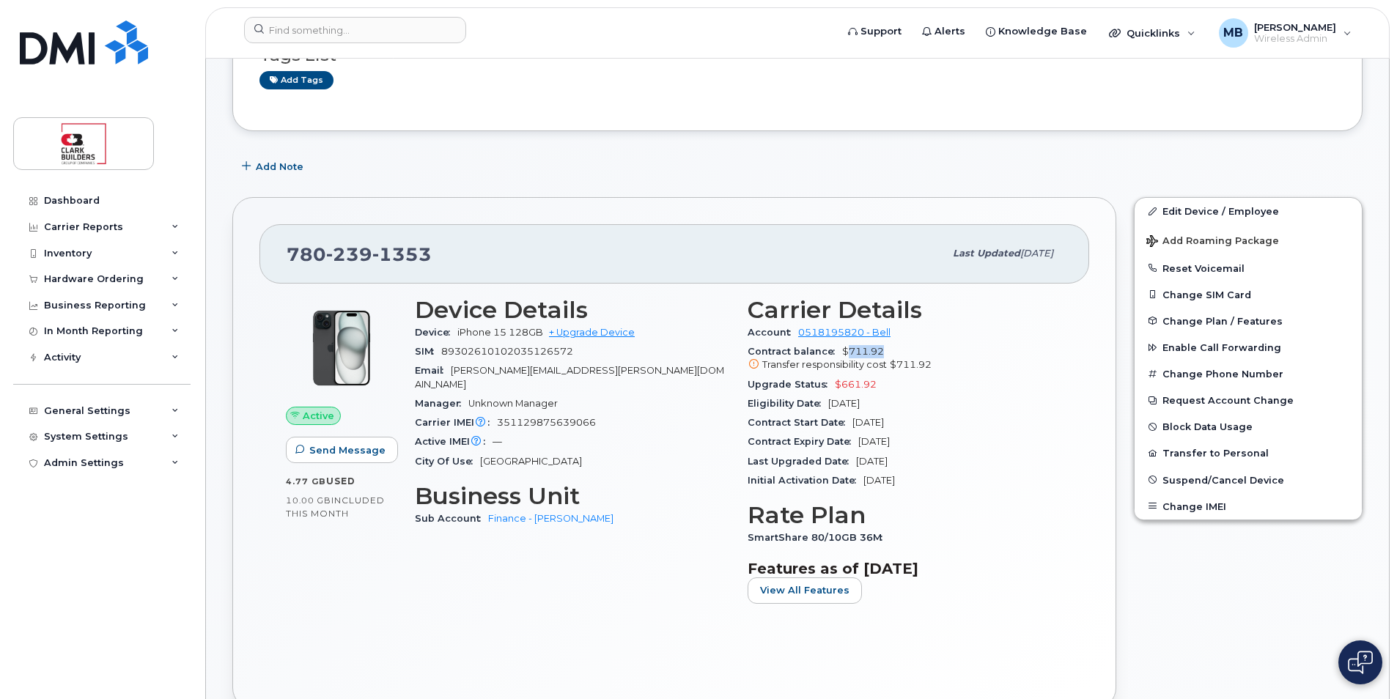
click at [883, 350] on div "Contract balance $711.92 Transfer responsibility cost $711.92" at bounding box center [904, 358] width 315 height 33
drag, startPoint x: 883, startPoint y: 350, endPoint x: 930, endPoint y: 363, distance: 48.5
click at [930, 363] on div "Transfer responsibility cost $711.92" at bounding box center [904, 364] width 315 height 13
drag, startPoint x: 939, startPoint y: 364, endPoint x: 893, endPoint y: 361, distance: 47.0
click at [893, 361] on div "Transfer responsibility cost $711.92" at bounding box center [904, 364] width 315 height 13
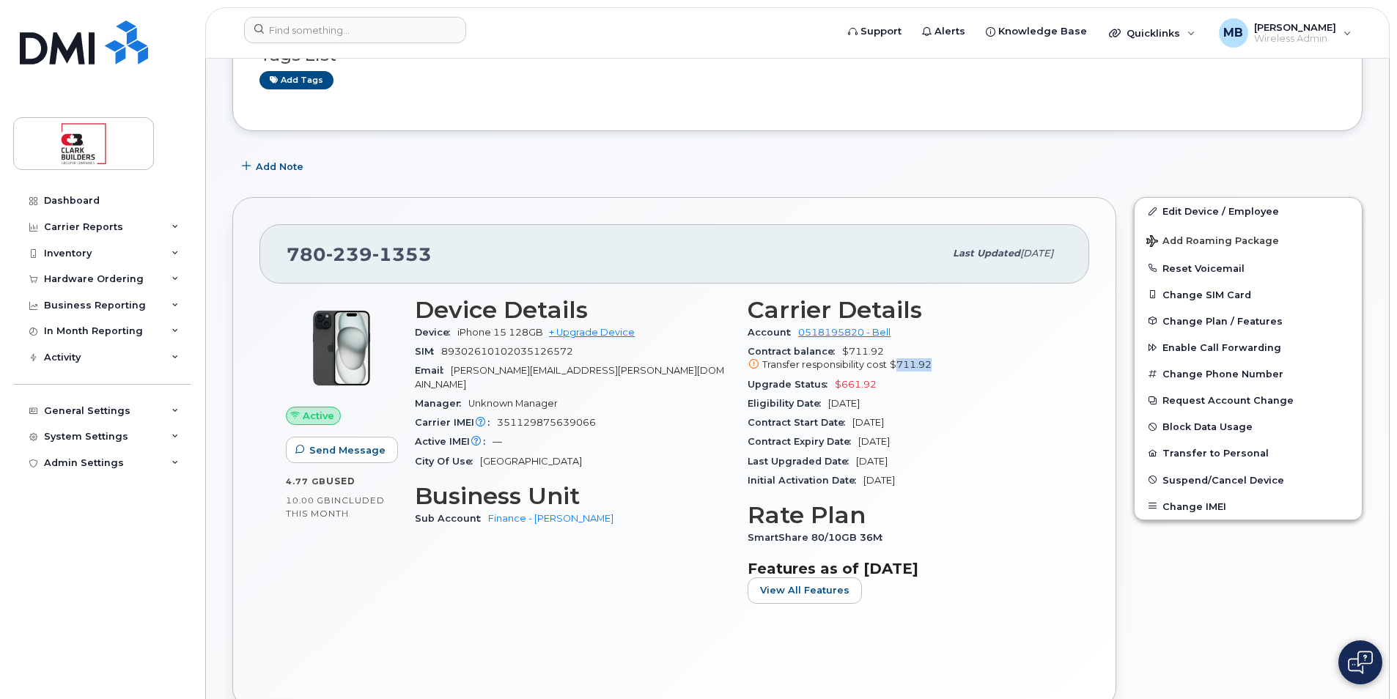
drag, startPoint x: 893, startPoint y: 361, endPoint x: 948, endPoint y: 371, distance: 56.5
click at [948, 371] on div "Transfer responsibility cost $711.92" at bounding box center [904, 364] width 315 height 13
drag, startPoint x: 939, startPoint y: 363, endPoint x: 890, endPoint y: 362, distance: 49.9
click at [890, 362] on div "Transfer responsibility cost $711.92" at bounding box center [904, 364] width 315 height 13
drag, startPoint x: 890, startPoint y: 362, endPoint x: 942, endPoint y: 369, distance: 52.4
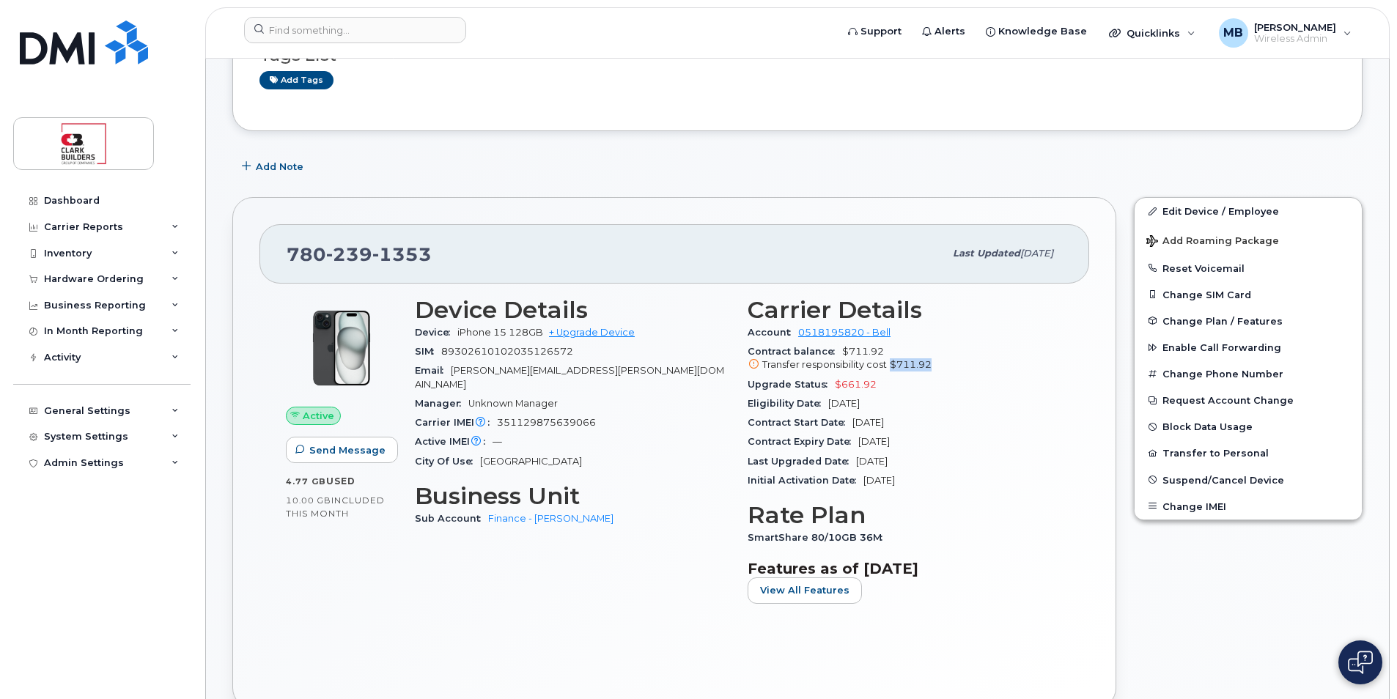
click at [942, 369] on div "Transfer responsibility cost $711.92" at bounding box center [904, 364] width 315 height 13
drag, startPoint x: 940, startPoint y: 362, endPoint x: 892, endPoint y: 361, distance: 48.4
click at [892, 361] on div "Transfer responsibility cost $711.92" at bounding box center [904, 364] width 315 height 13
drag, startPoint x: 892, startPoint y: 361, endPoint x: 956, endPoint y: 377, distance: 66.5
click at [956, 377] on div "Upgrade Status $661.92" at bounding box center [904, 384] width 315 height 19
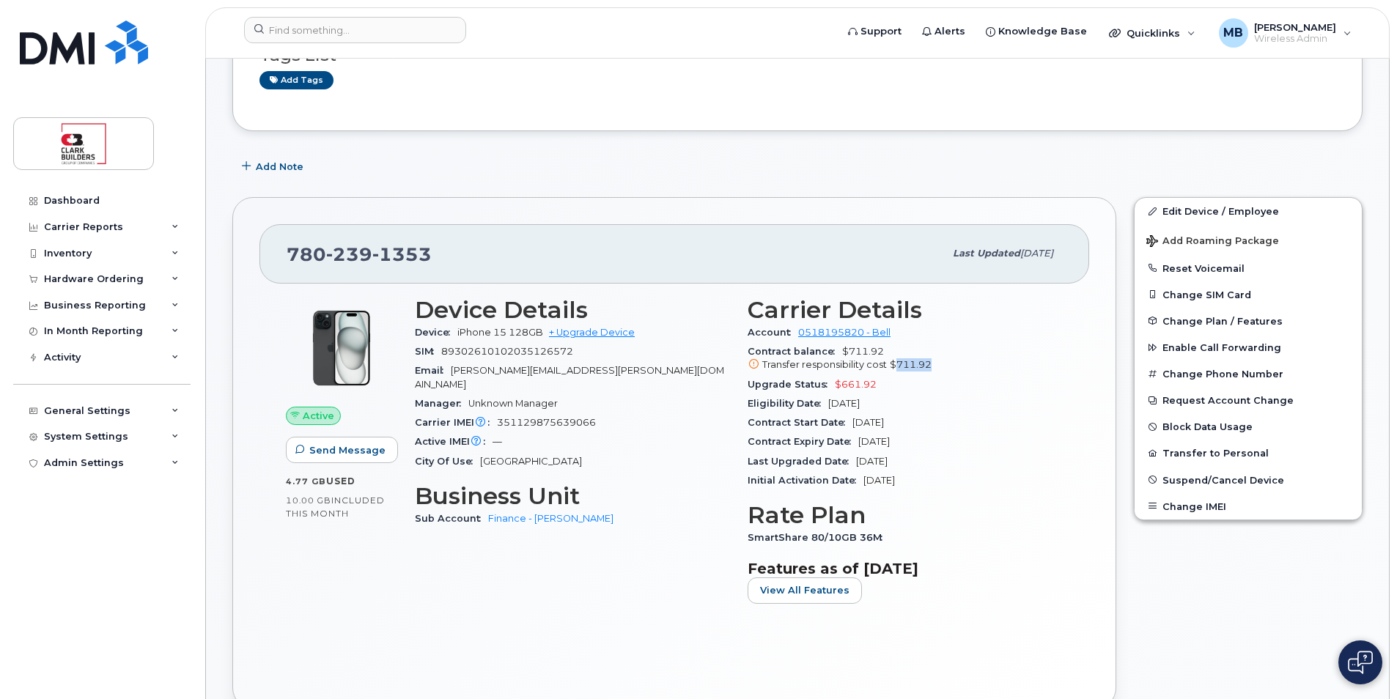
drag, startPoint x: 939, startPoint y: 361, endPoint x: 894, endPoint y: 363, distance: 44.8
click at [894, 363] on div "Transfer responsibility cost $711.92" at bounding box center [904, 364] width 315 height 13
drag, startPoint x: 894, startPoint y: 363, endPoint x: 924, endPoint y: 366, distance: 30.1
click at [924, 366] on span "$711.92" at bounding box center [911, 364] width 42 height 11
drag, startPoint x: 935, startPoint y: 365, endPoint x: 889, endPoint y: 361, distance: 46.4
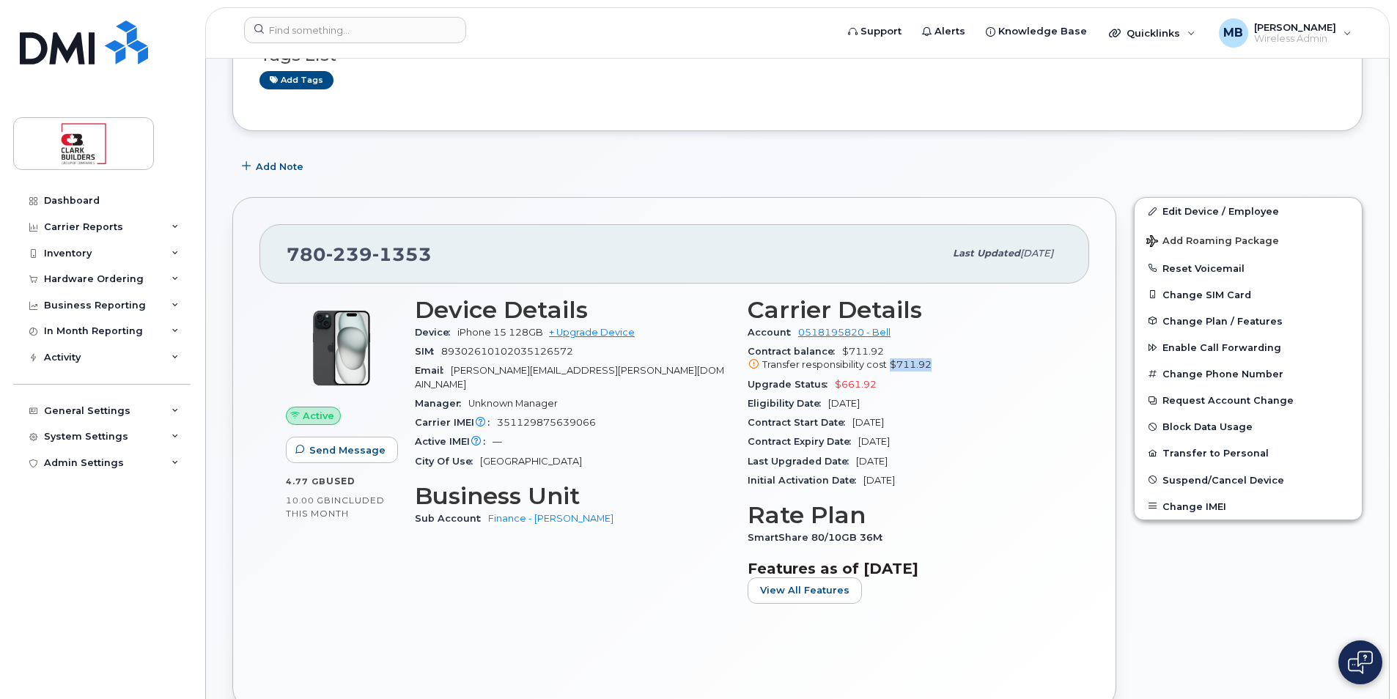
click at [889, 361] on div "Transfer responsibility cost $711.92" at bounding box center [904, 364] width 315 height 13
drag, startPoint x: 889, startPoint y: 361, endPoint x: 944, endPoint y: 368, distance: 55.4
click at [944, 368] on div "Transfer responsibility cost $711.92" at bounding box center [904, 364] width 315 height 13
drag, startPoint x: 883, startPoint y: 350, endPoint x: 843, endPoint y: 350, distance: 39.6
click at [843, 350] on div "Contract balance $711.92 Transfer responsibility cost $711.92" at bounding box center [904, 358] width 315 height 33
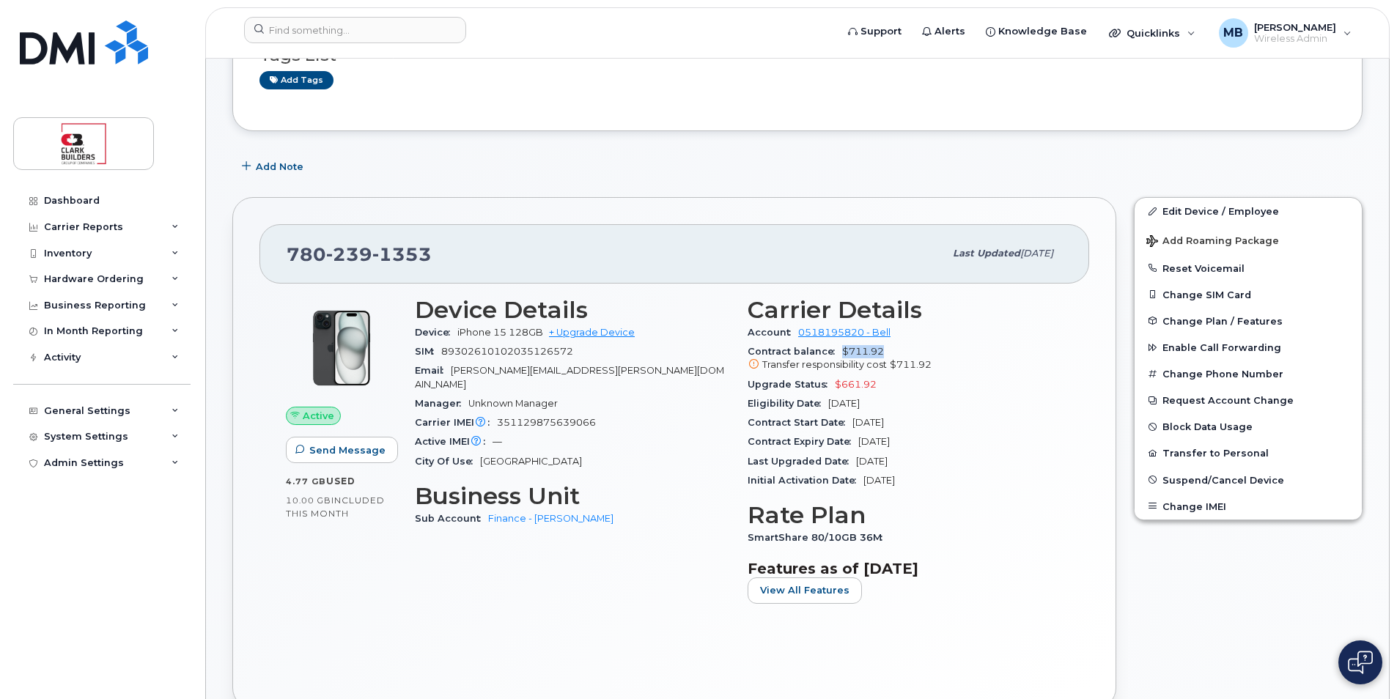
scroll to position [0, 0]
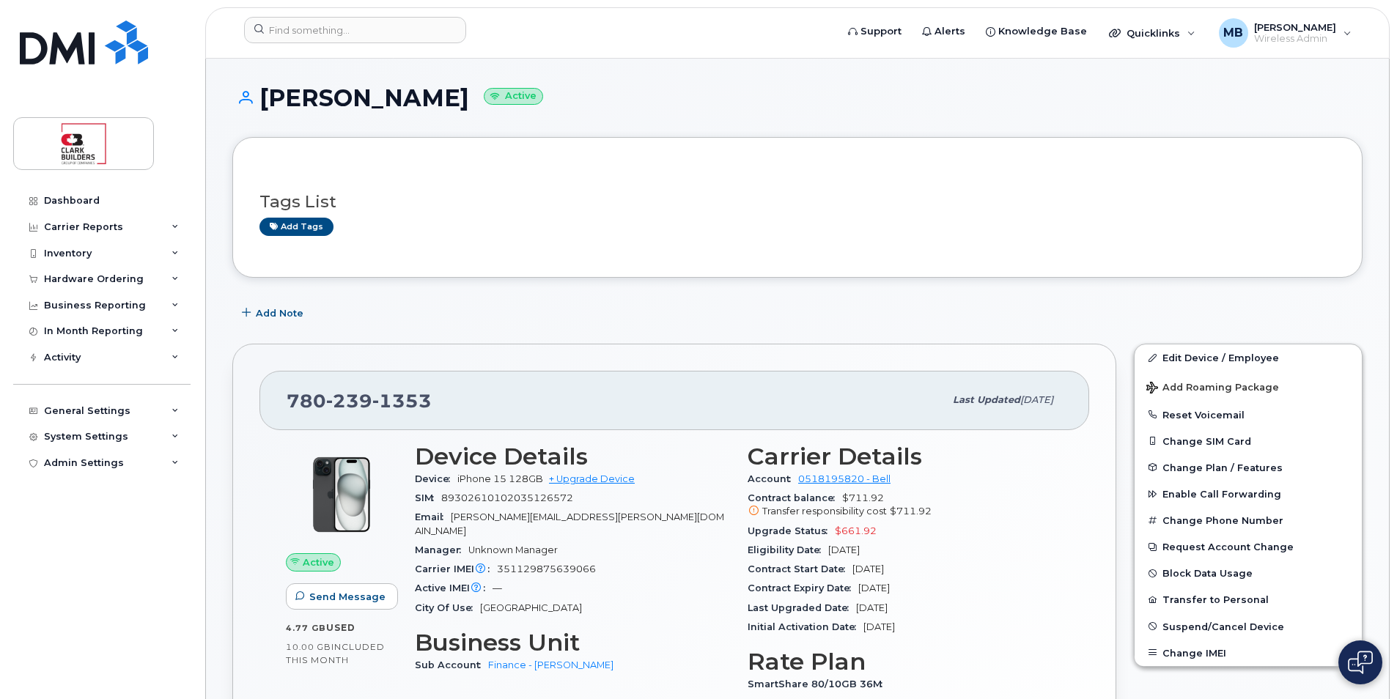
click at [265, 90] on h1 "Marilyn Molzan Active" at bounding box center [797, 98] width 1130 height 26
drag, startPoint x: 262, startPoint y: 94, endPoint x: 347, endPoint y: 96, distance: 85.8
click at [347, 96] on h1 "Marilyn Molzan Active" at bounding box center [797, 98] width 1130 height 26
copy h1 "Marilyn"
